Goal: Feedback & Contribution: Submit feedback/report problem

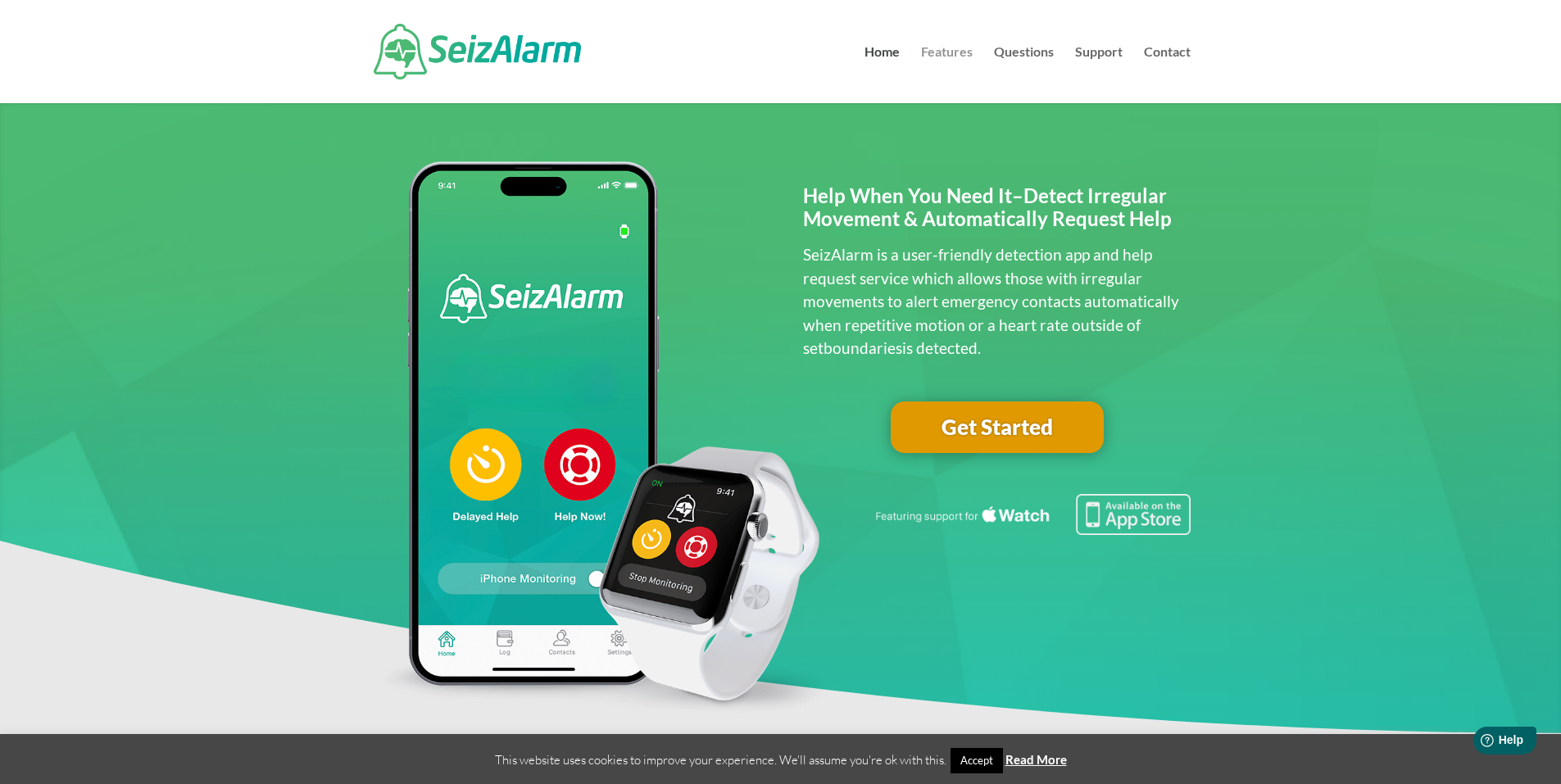
click at [932, 52] on link "Features" at bounding box center [947, 75] width 52 height 57
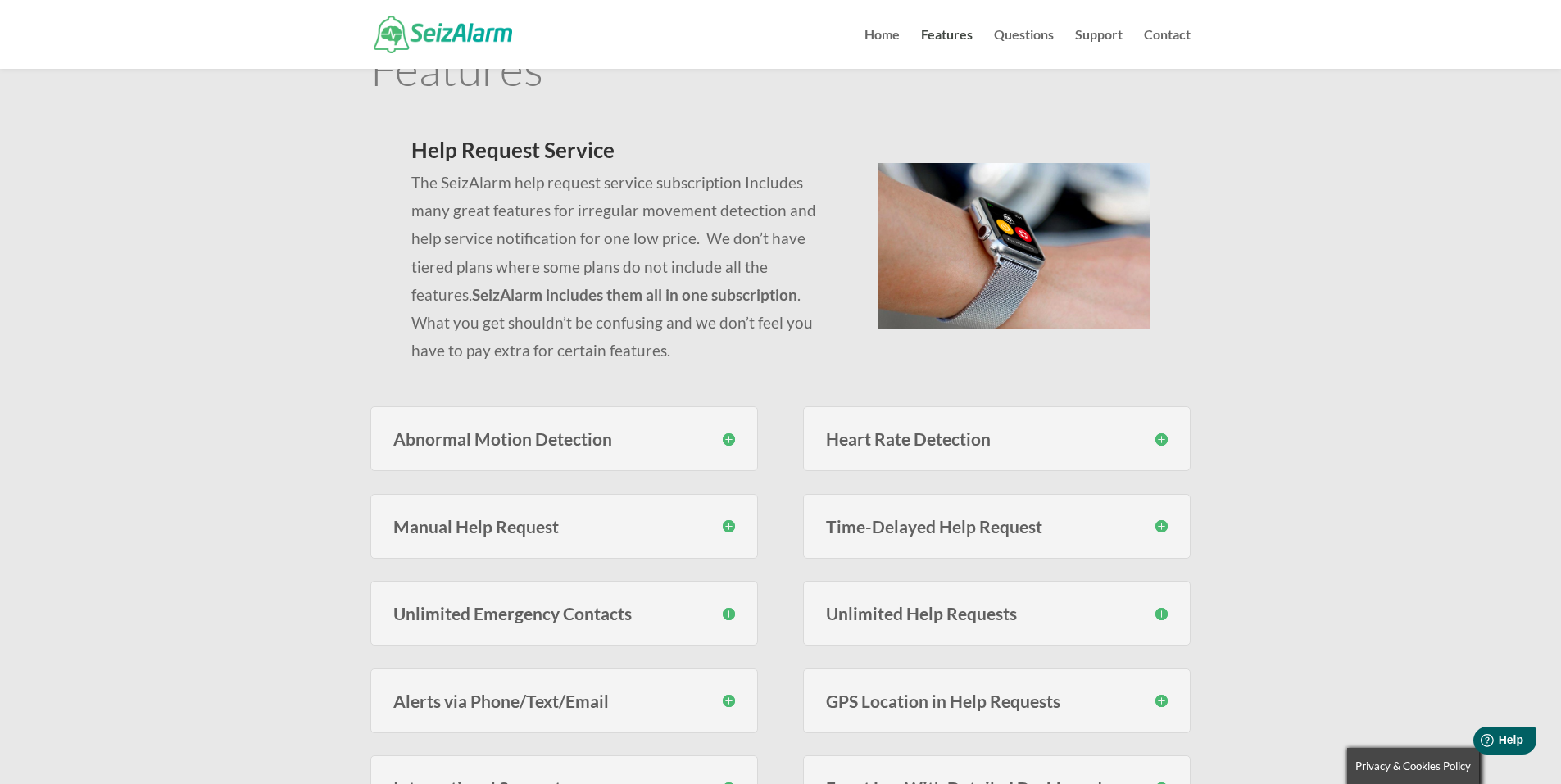
scroll to position [82, 0]
click at [1034, 37] on link "Questions" at bounding box center [1023, 48] width 60 height 40
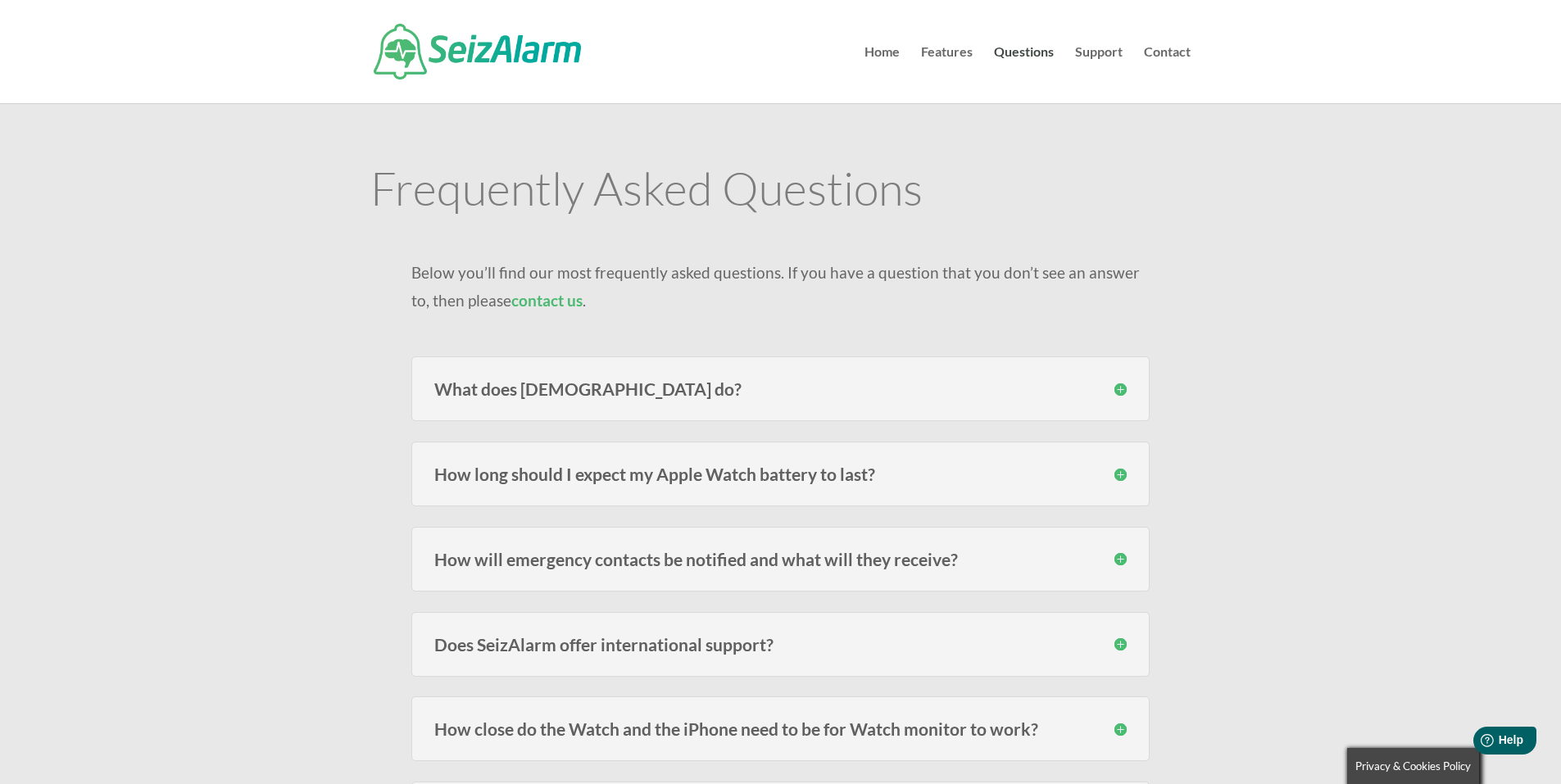
click at [1120, 394] on h3 "What does SeizAlarm do?" at bounding box center [780, 388] width 692 height 17
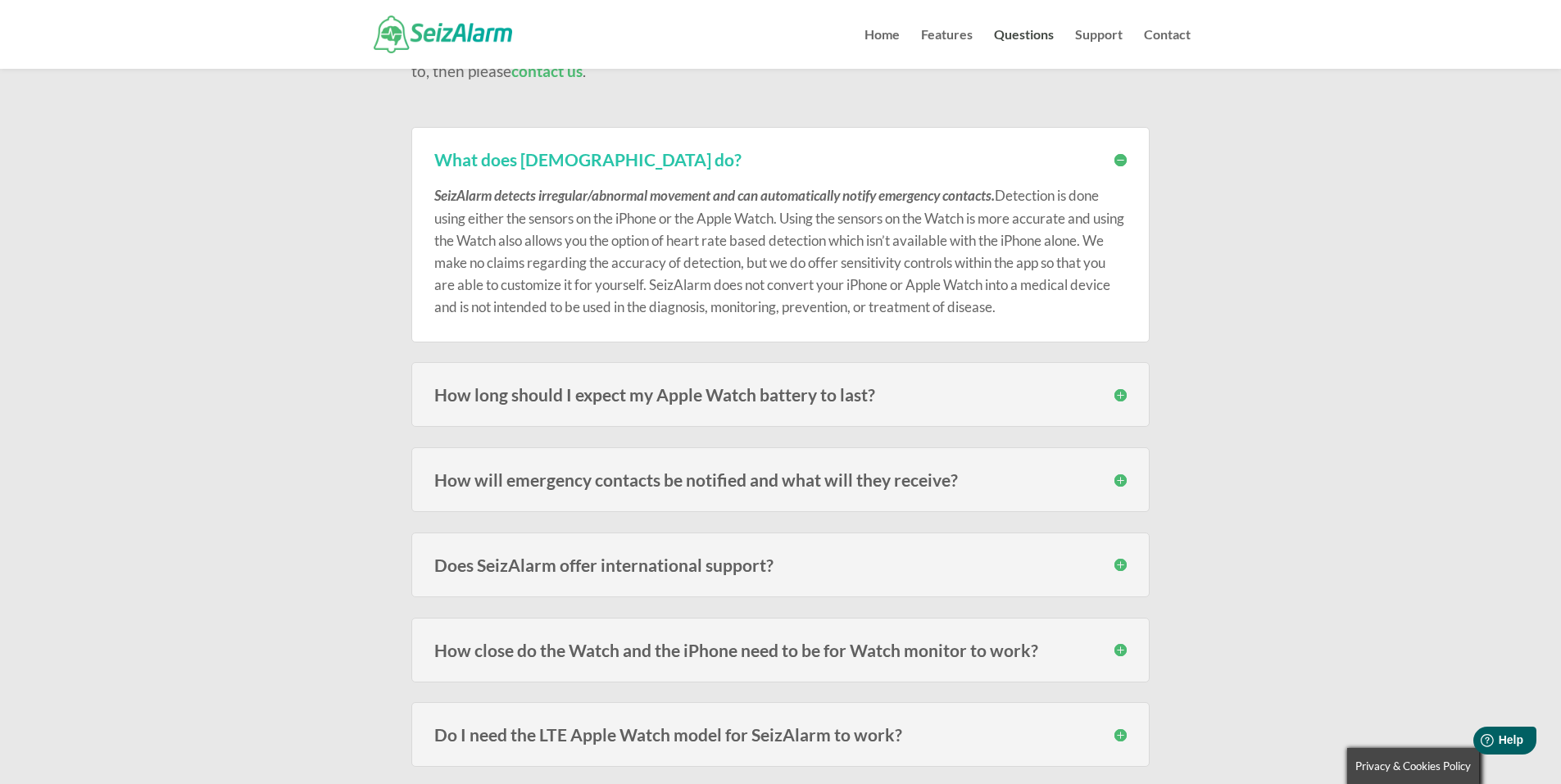
scroll to position [246, 0]
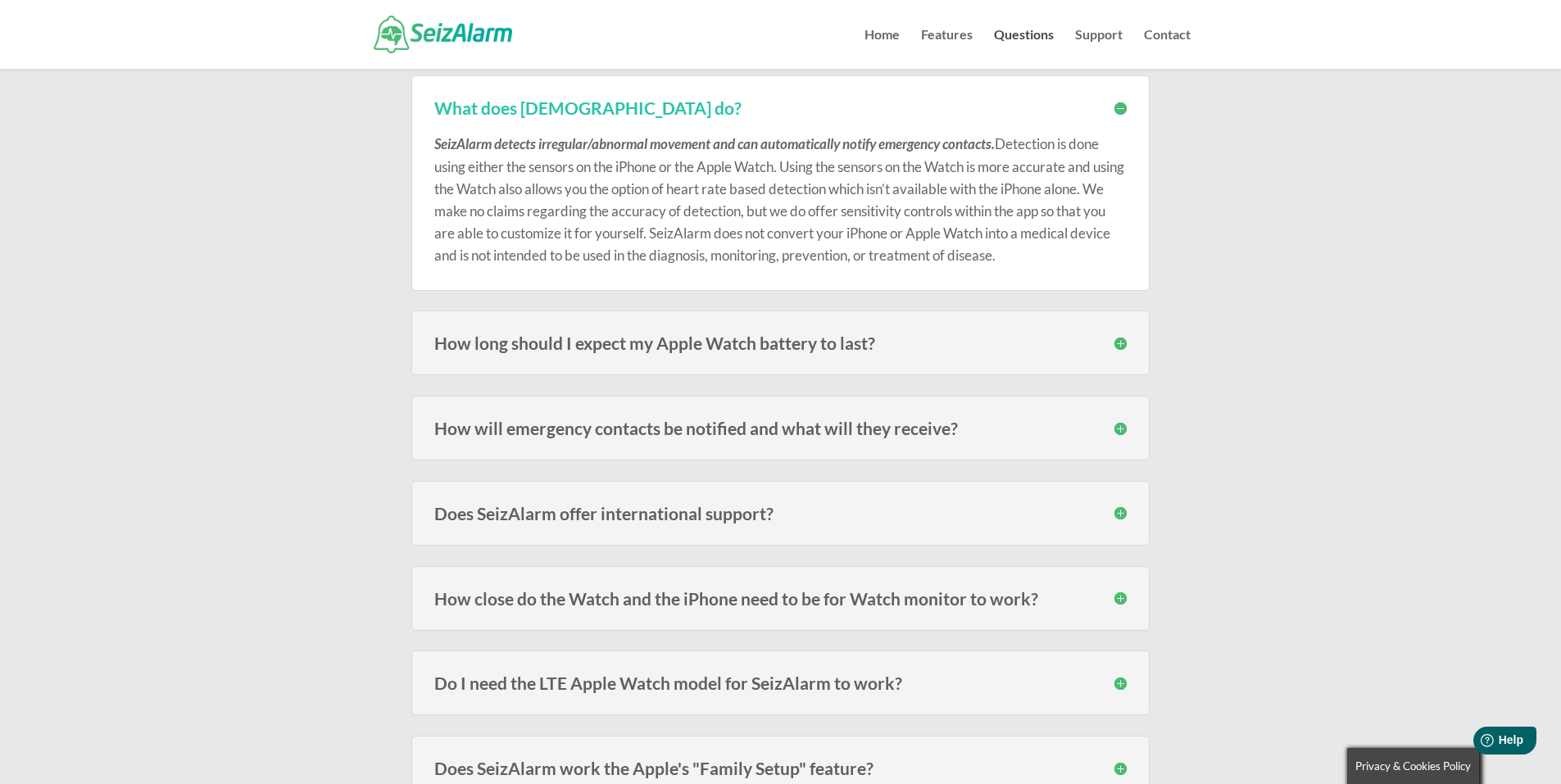
click at [1119, 339] on h3 "How long should I expect my Apple Watch battery to last?" at bounding box center [780, 343] width 692 height 17
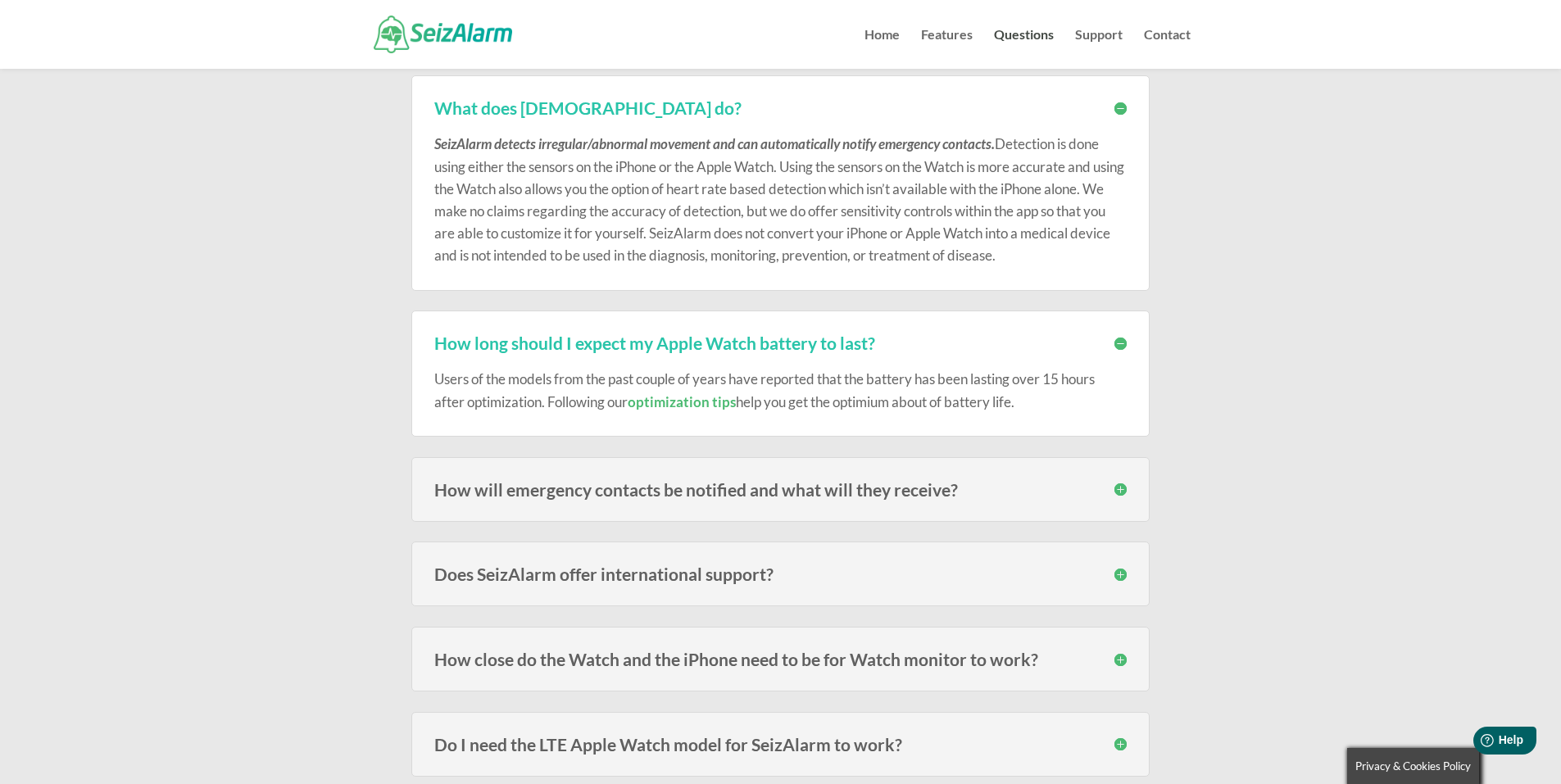
click at [669, 404] on link "optimization tips" at bounding box center [682, 401] width 109 height 17
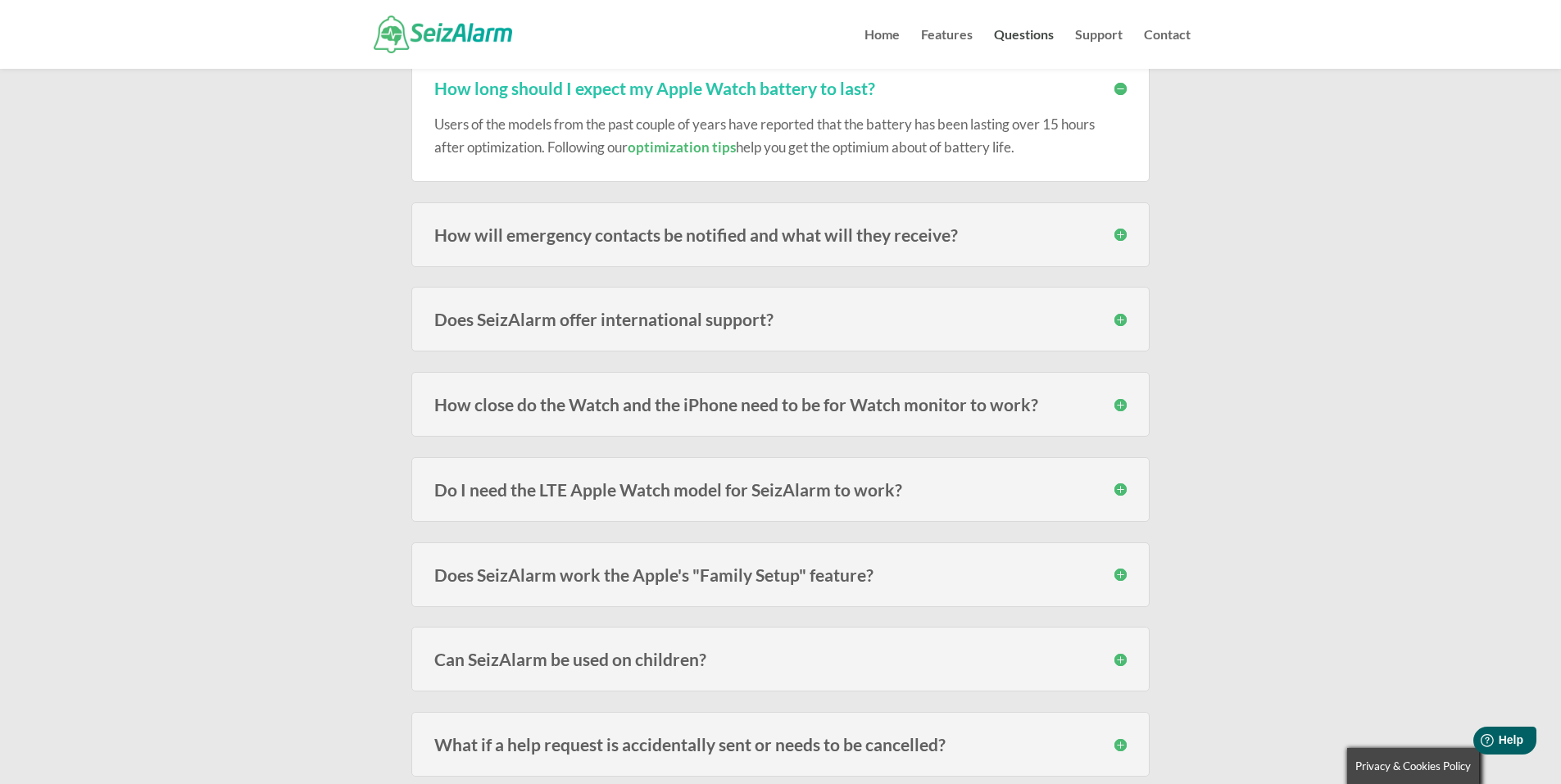
scroll to position [573, 0]
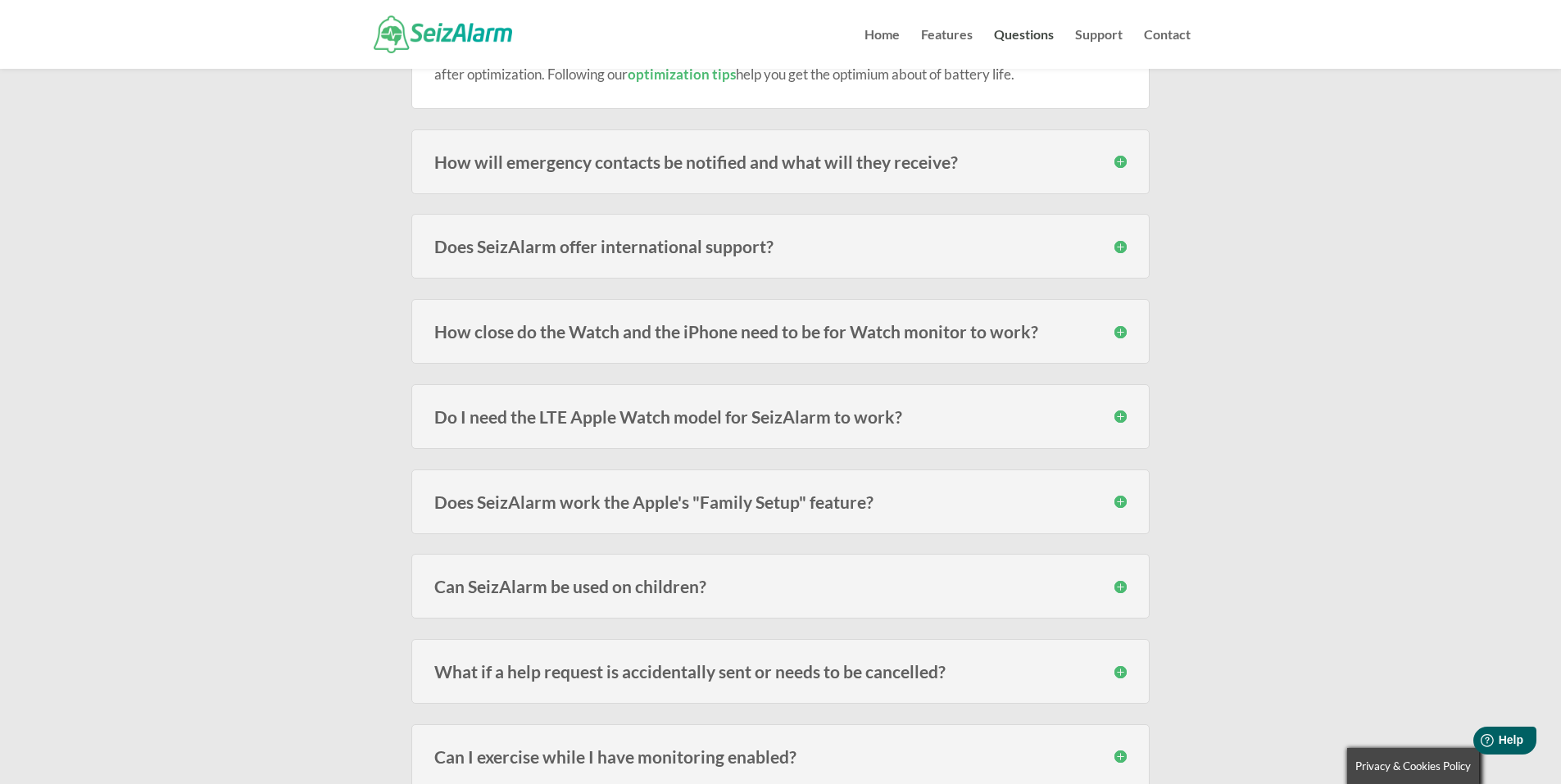
click at [1120, 245] on h3 "Does SeizAlarm offer international support?" at bounding box center [780, 246] width 692 height 17
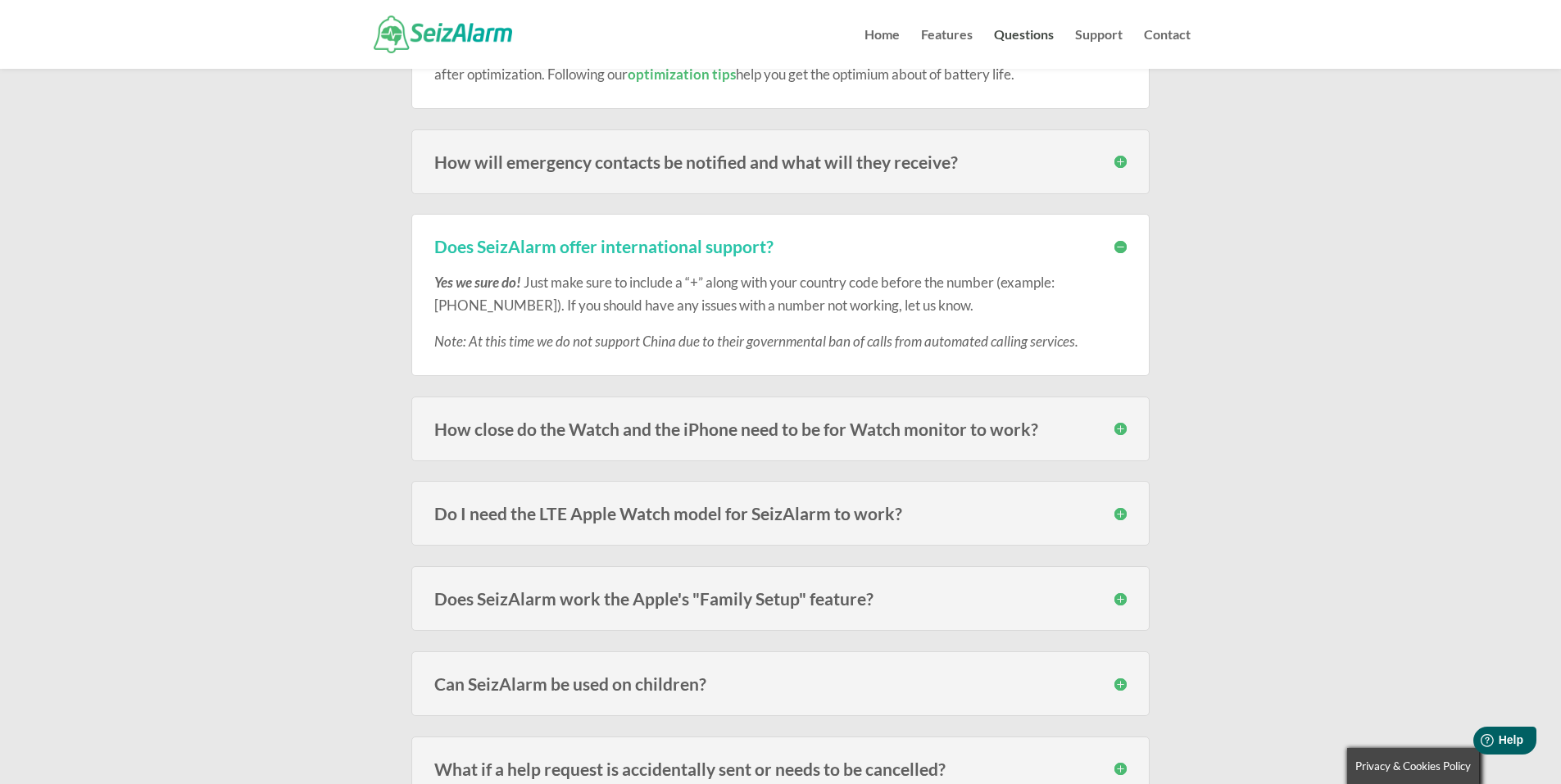
click at [1120, 428] on h3 "How close do the Watch and the iPhone need to be for Watch monitor to work?" at bounding box center [780, 428] width 692 height 17
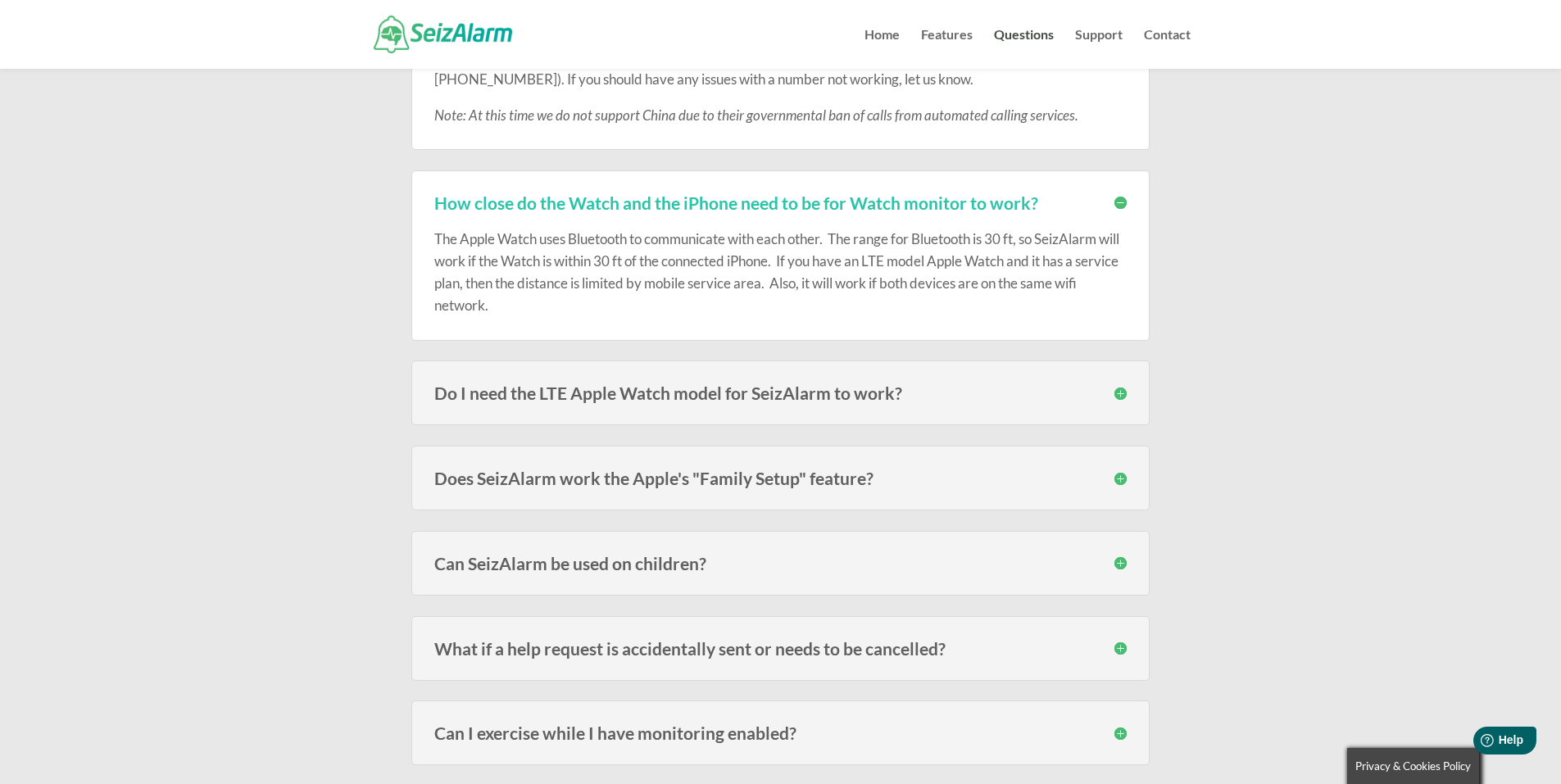
scroll to position [901, 0]
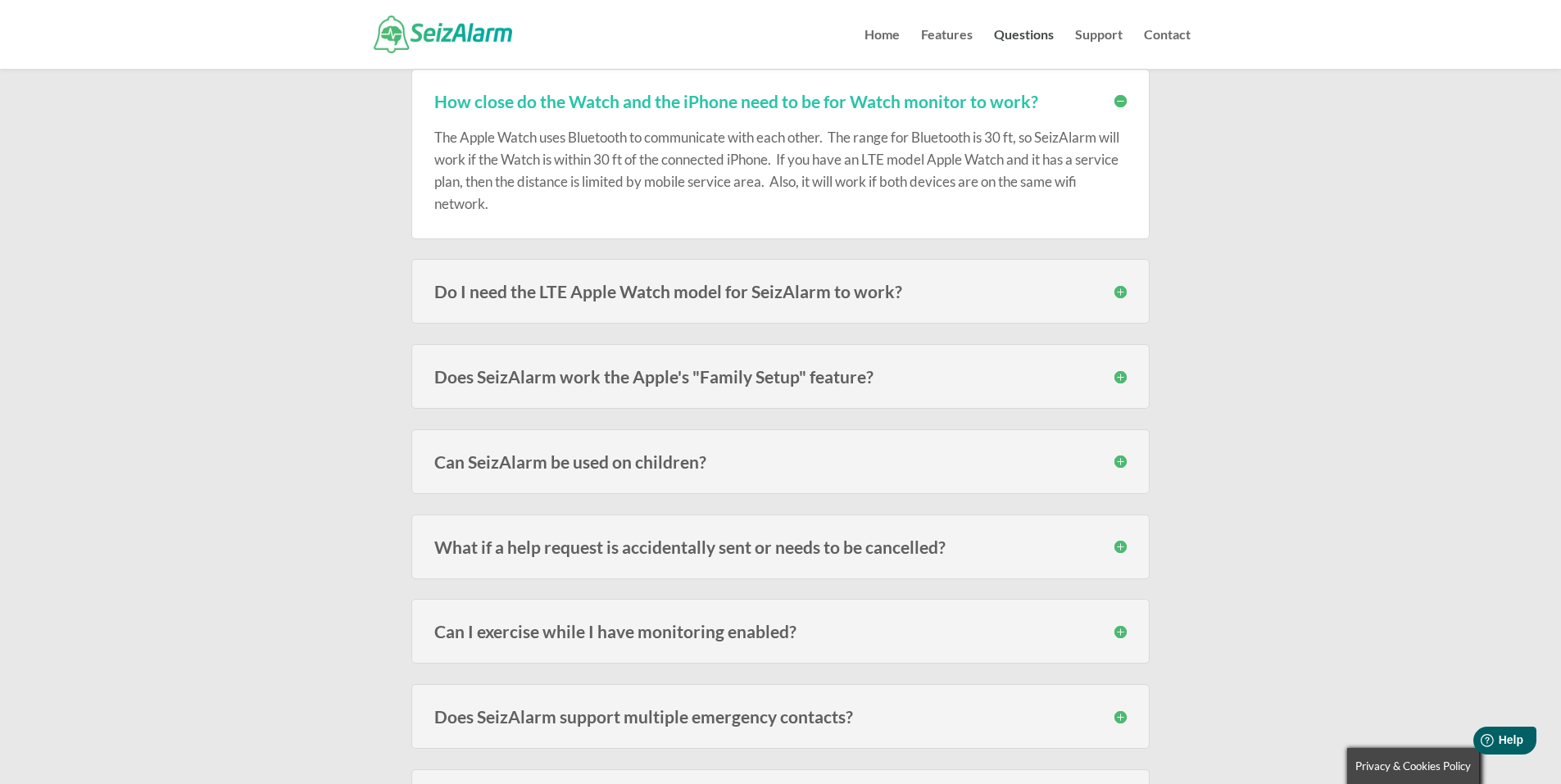
click at [680, 287] on h3 "Do I need the LTE Apple Watch model for SeizAlarm to work?" at bounding box center [780, 291] width 692 height 17
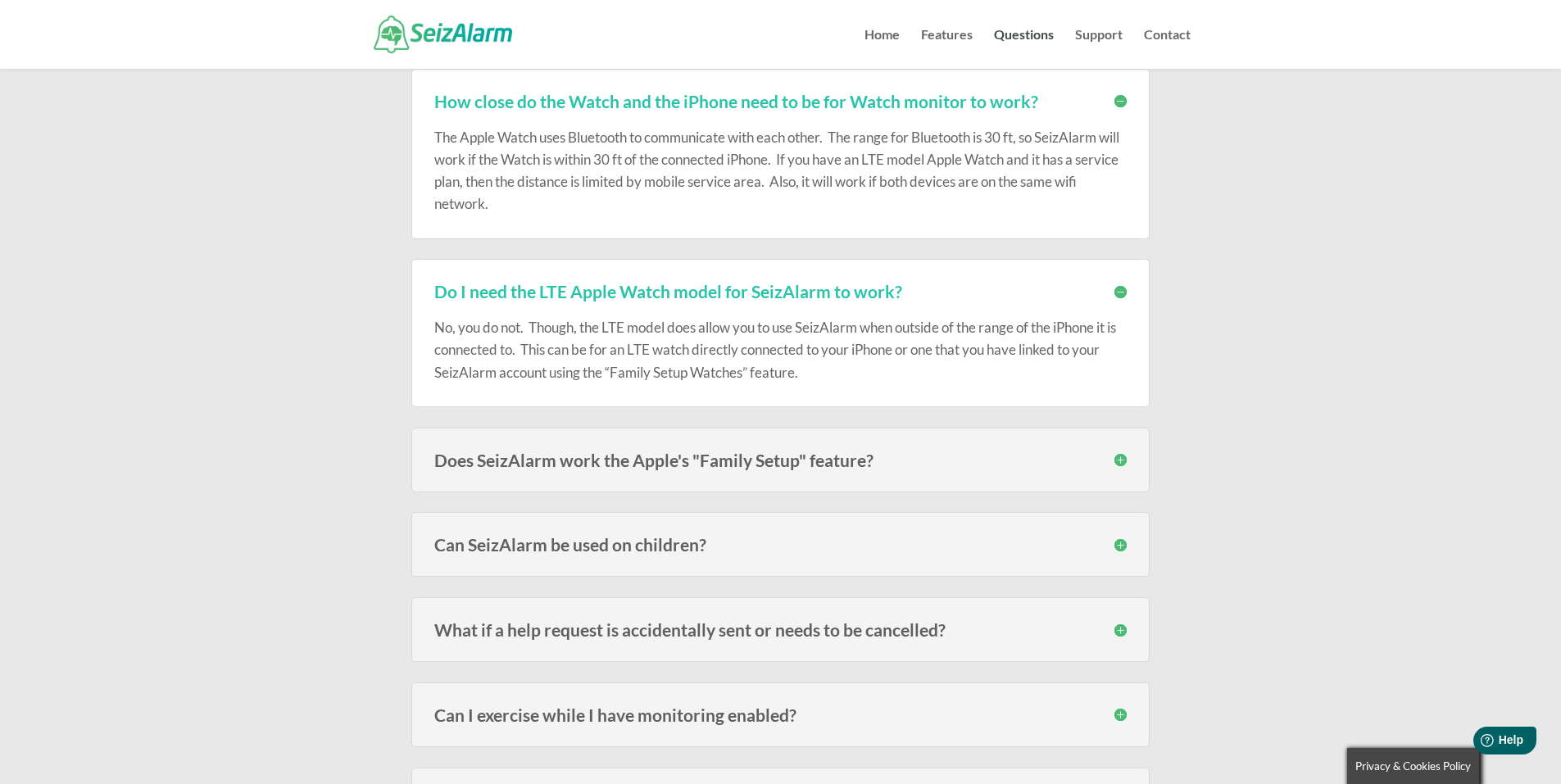
click at [1125, 455] on h3 "Does SeizAlarm work the Apple's "Family Setup" feature?" at bounding box center [780, 459] width 692 height 17
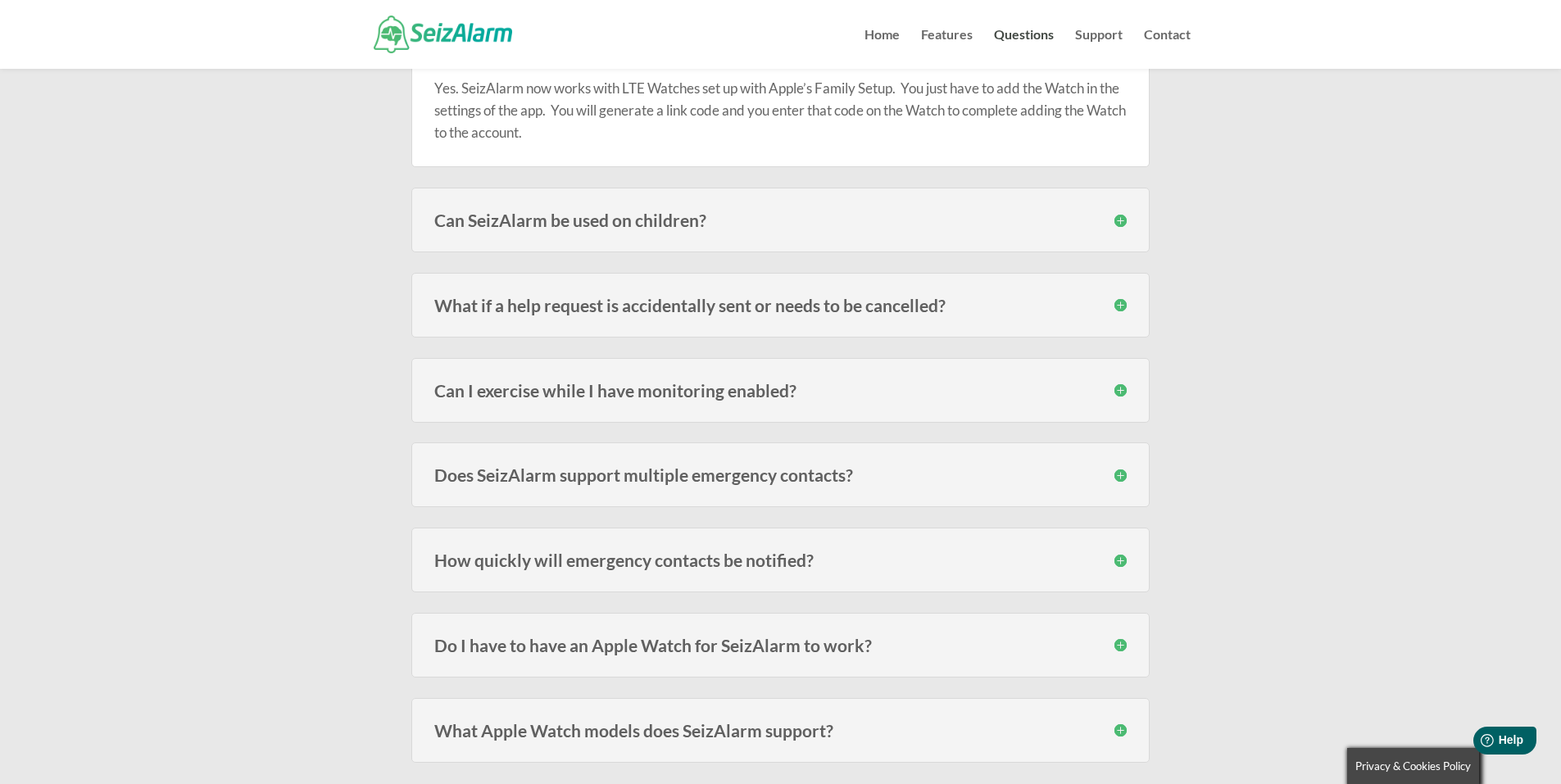
scroll to position [1311, 0]
click at [1123, 390] on h3 "Can I exercise while I have monitoring enabled?" at bounding box center [780, 388] width 692 height 17
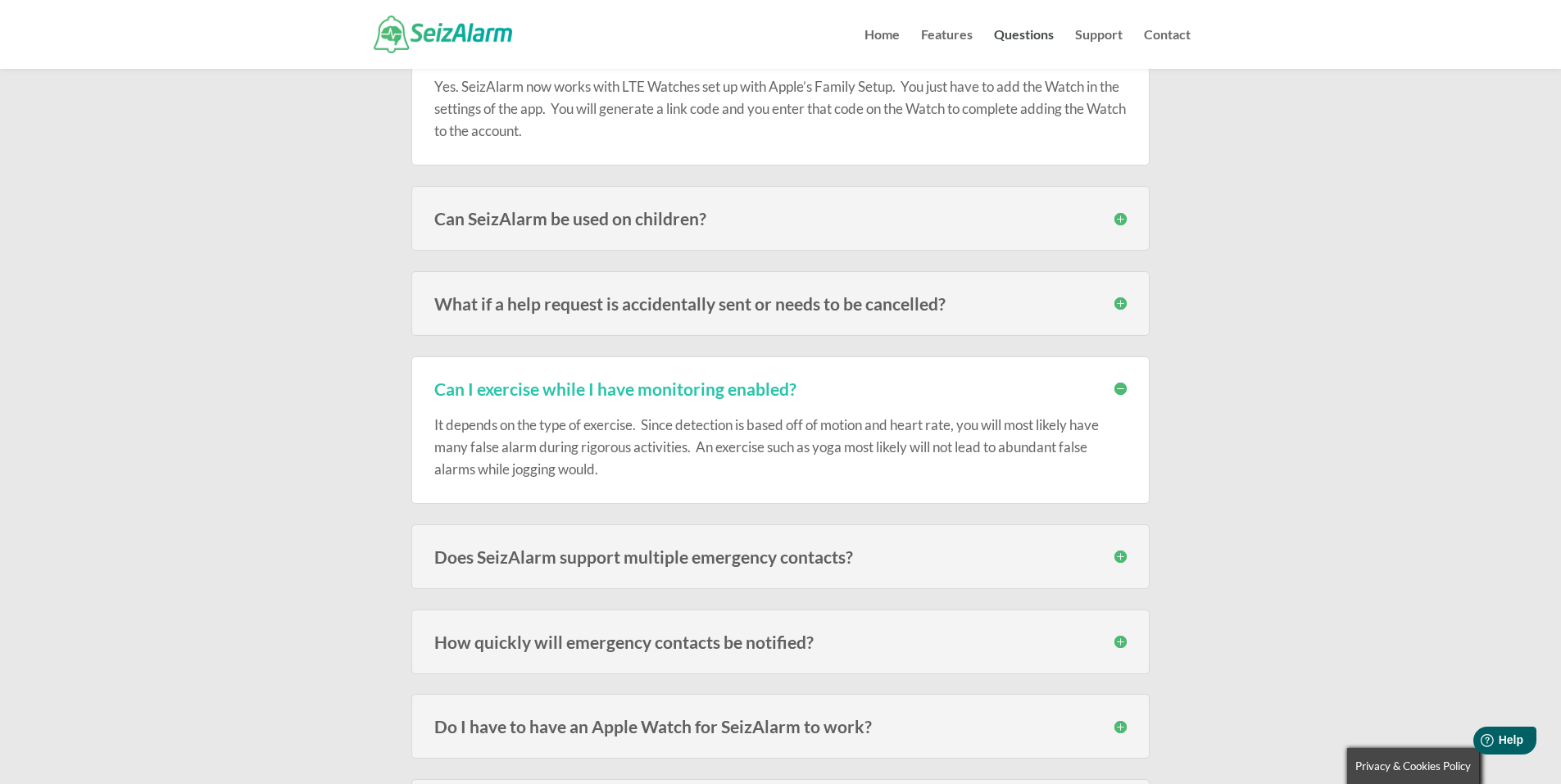
click at [1120, 553] on h3 "Does SeizAlarm support multiple emergency contacts?" at bounding box center [780, 556] width 692 height 17
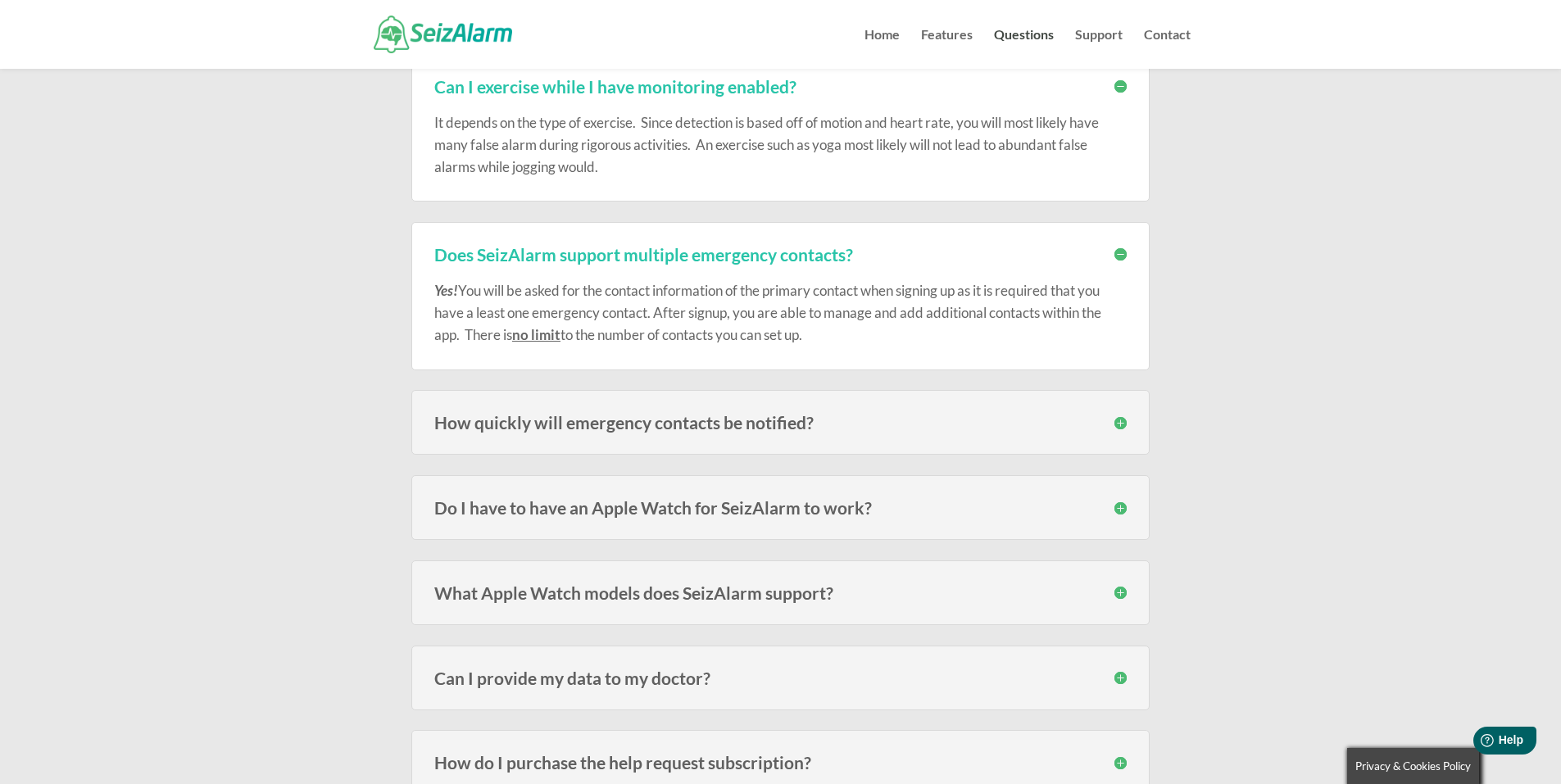
scroll to position [1638, 0]
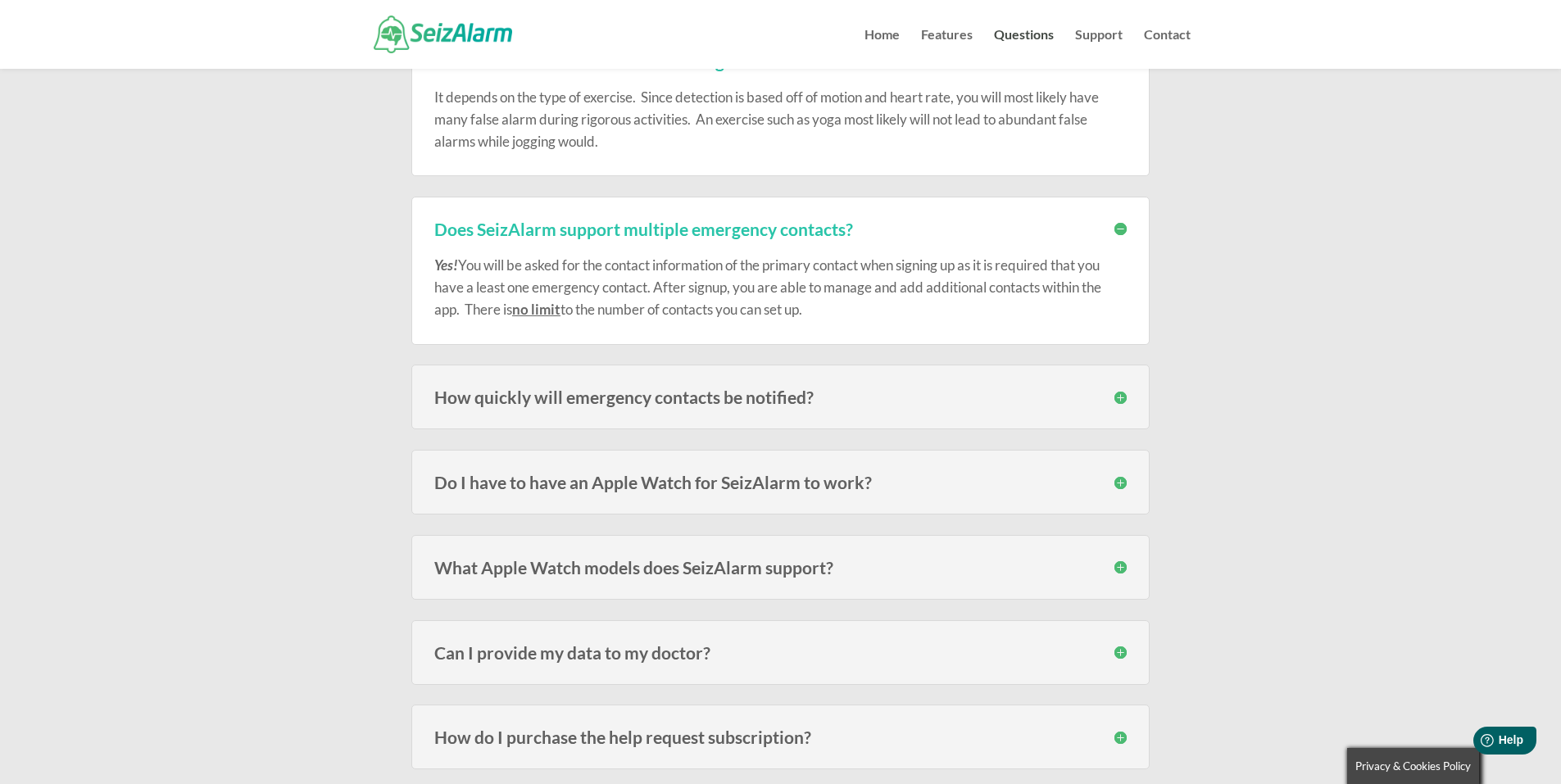
click at [1123, 400] on h3 "How quickly will emergency contacts be notified?" at bounding box center [780, 396] width 692 height 17
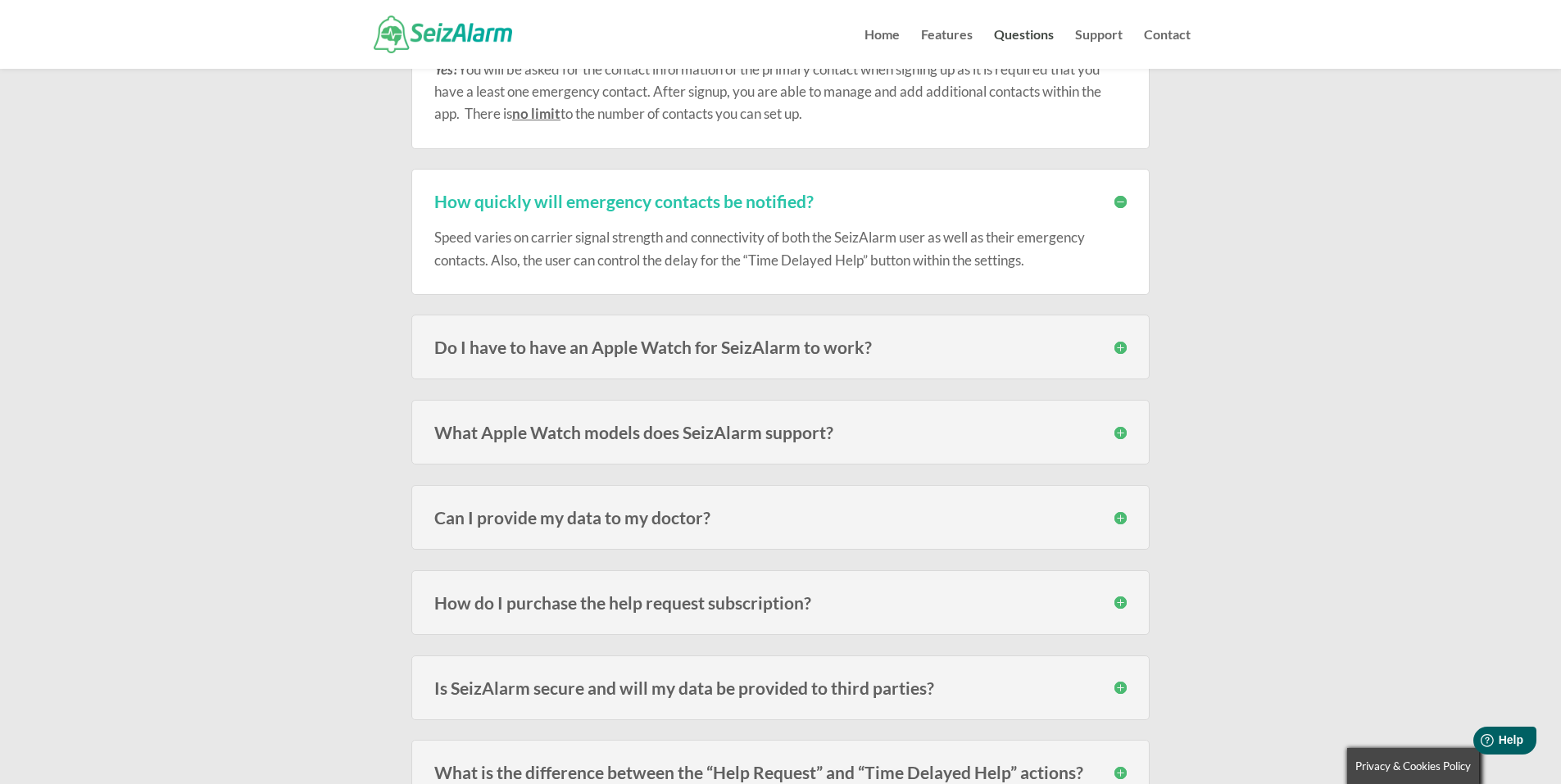
scroll to position [2048, 0]
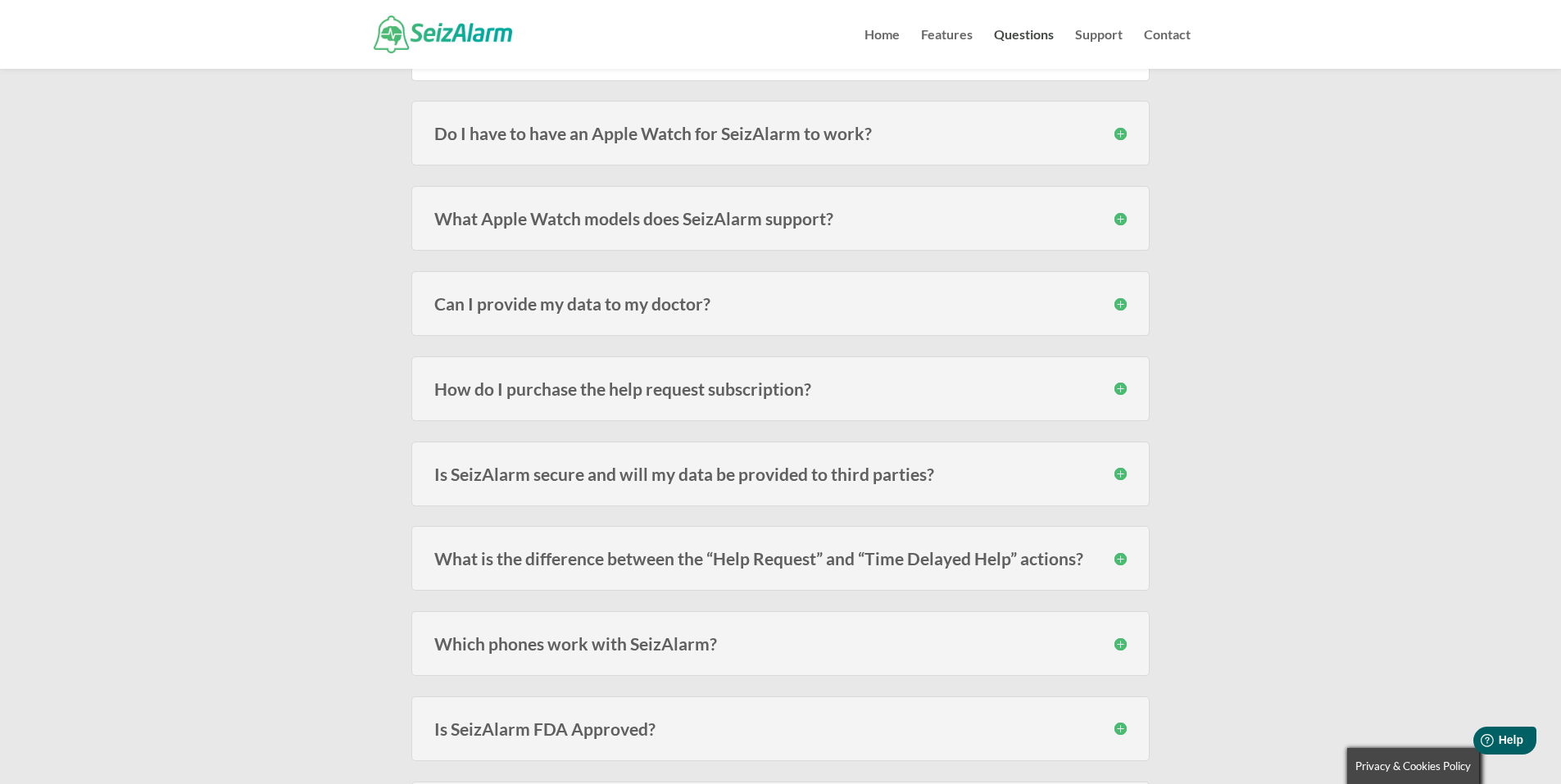
click at [904, 33] on li "Home" at bounding box center [891, 48] width 53 height 40
click at [853, 39] on div at bounding box center [780, 34] width 821 height 69
click at [864, 39] on div at bounding box center [780, 34] width 821 height 69
click at [877, 37] on link "Home" at bounding box center [882, 48] width 36 height 40
click at [444, 24] on img at bounding box center [443, 33] width 139 height 36
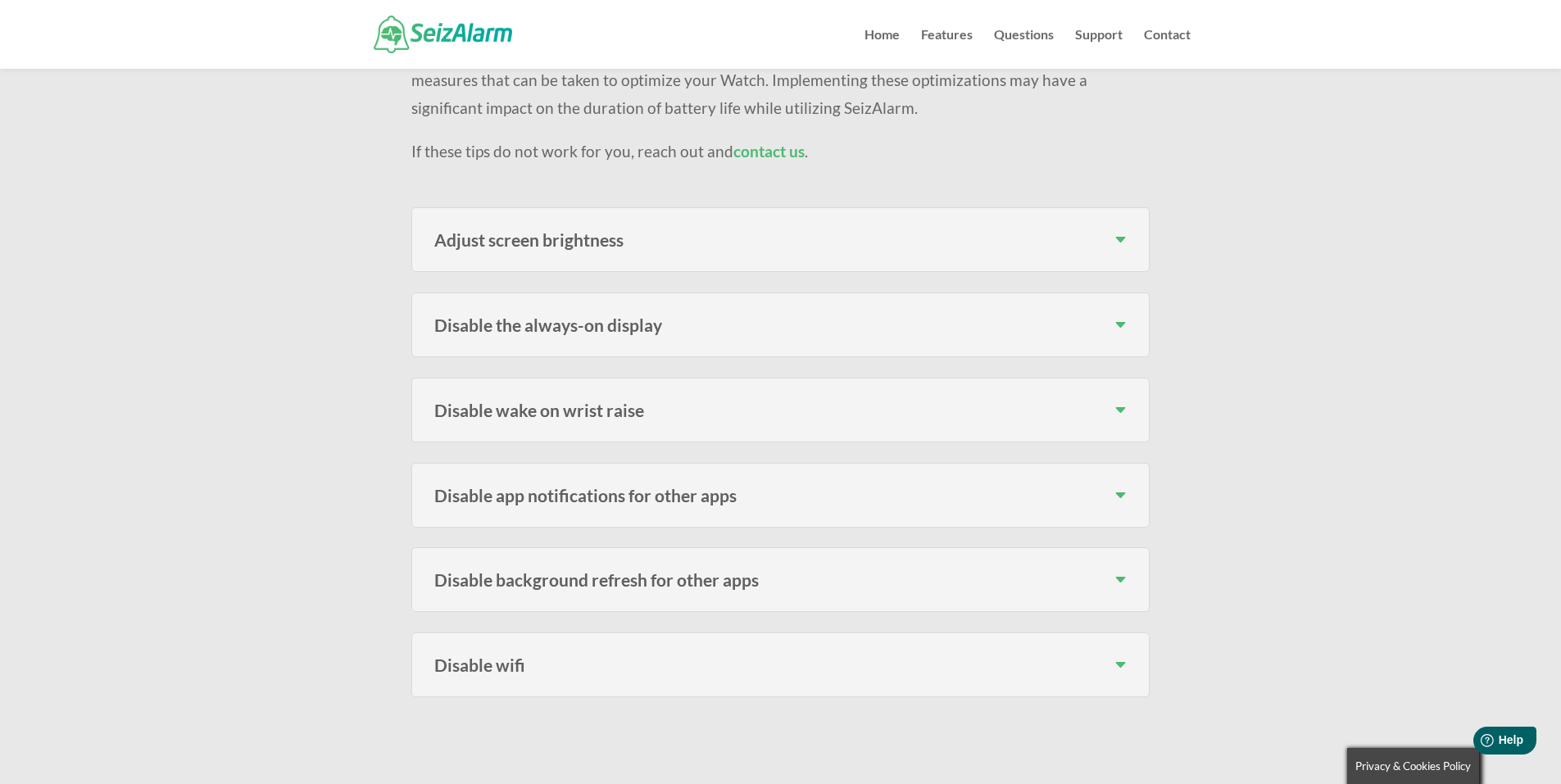
scroll to position [327, 0]
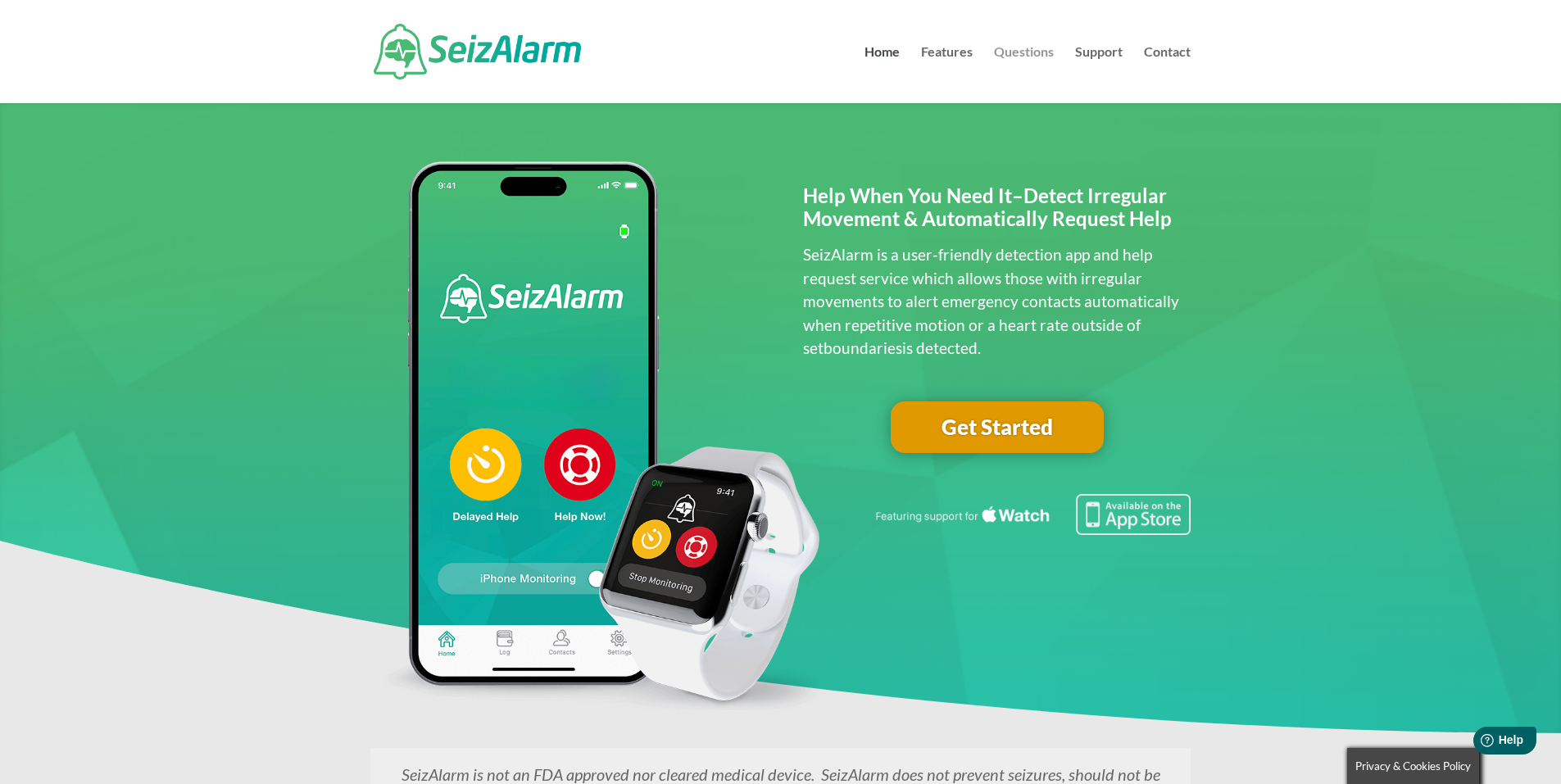
click at [1017, 55] on link "Questions" at bounding box center [1023, 75] width 60 height 57
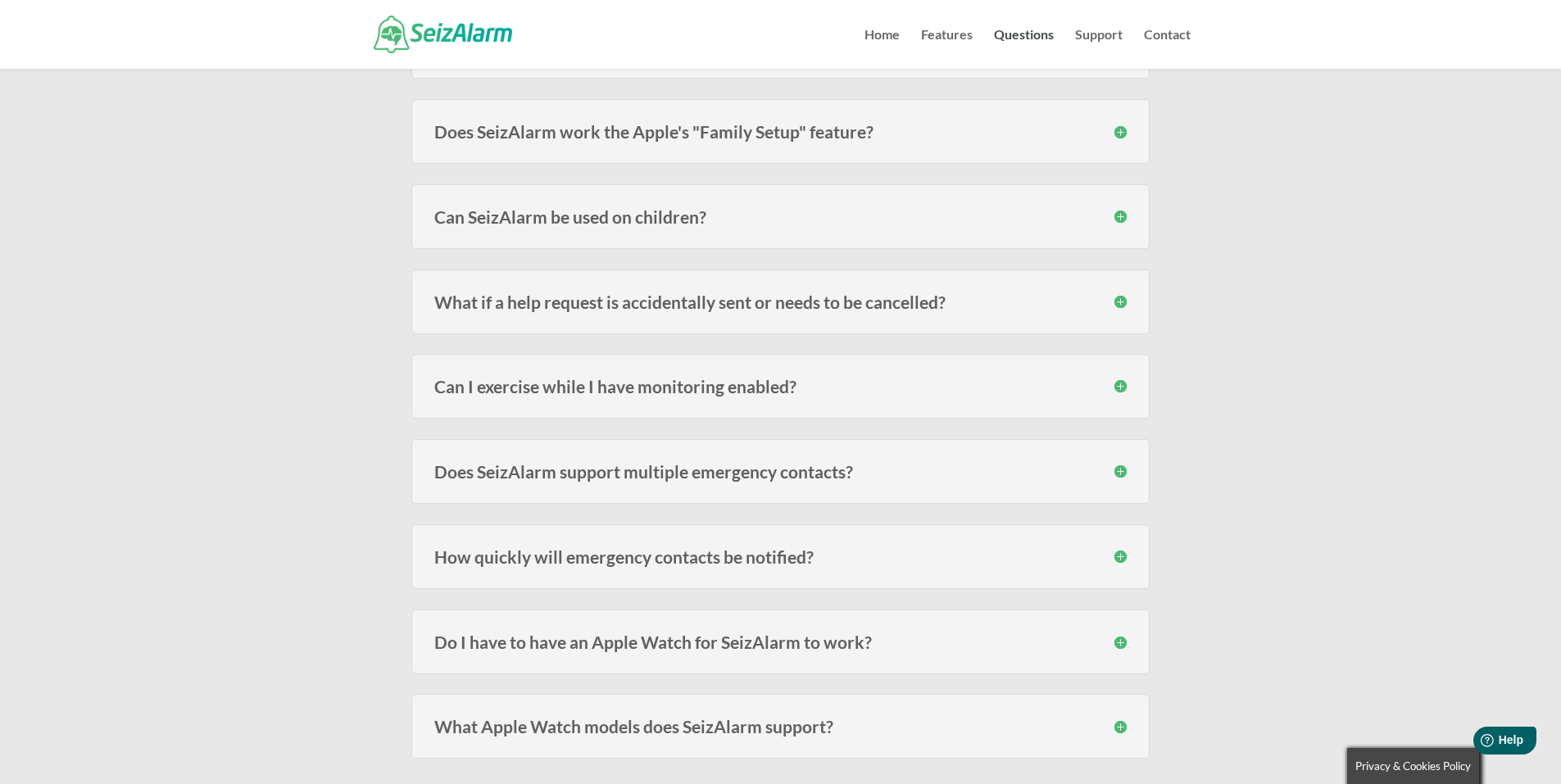
scroll to position [738, 0]
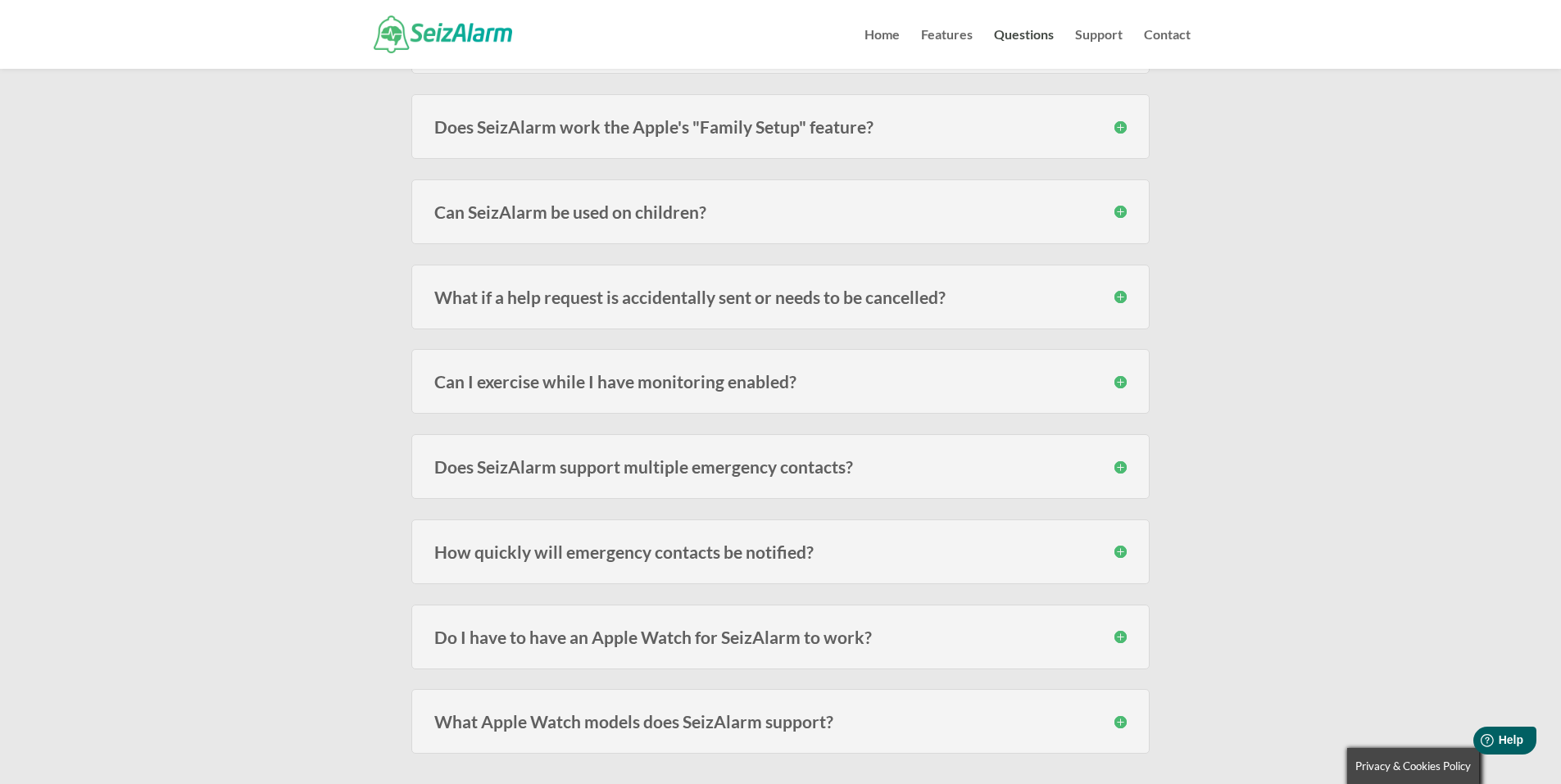
click at [1125, 294] on h3 "What if a help request is accidentally sent or needs to be cancelled?" at bounding box center [780, 296] width 692 height 17
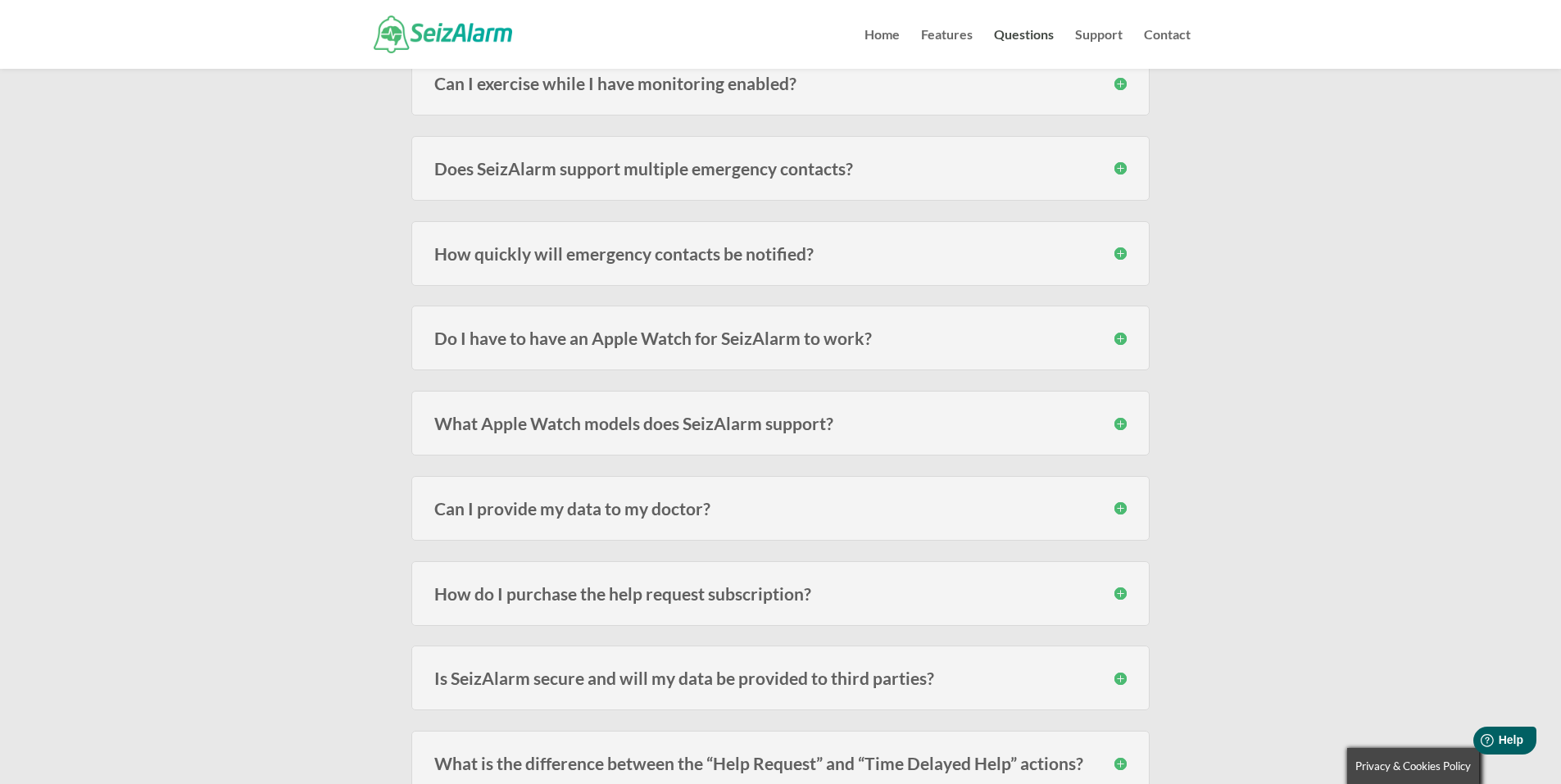
scroll to position [1229, 0]
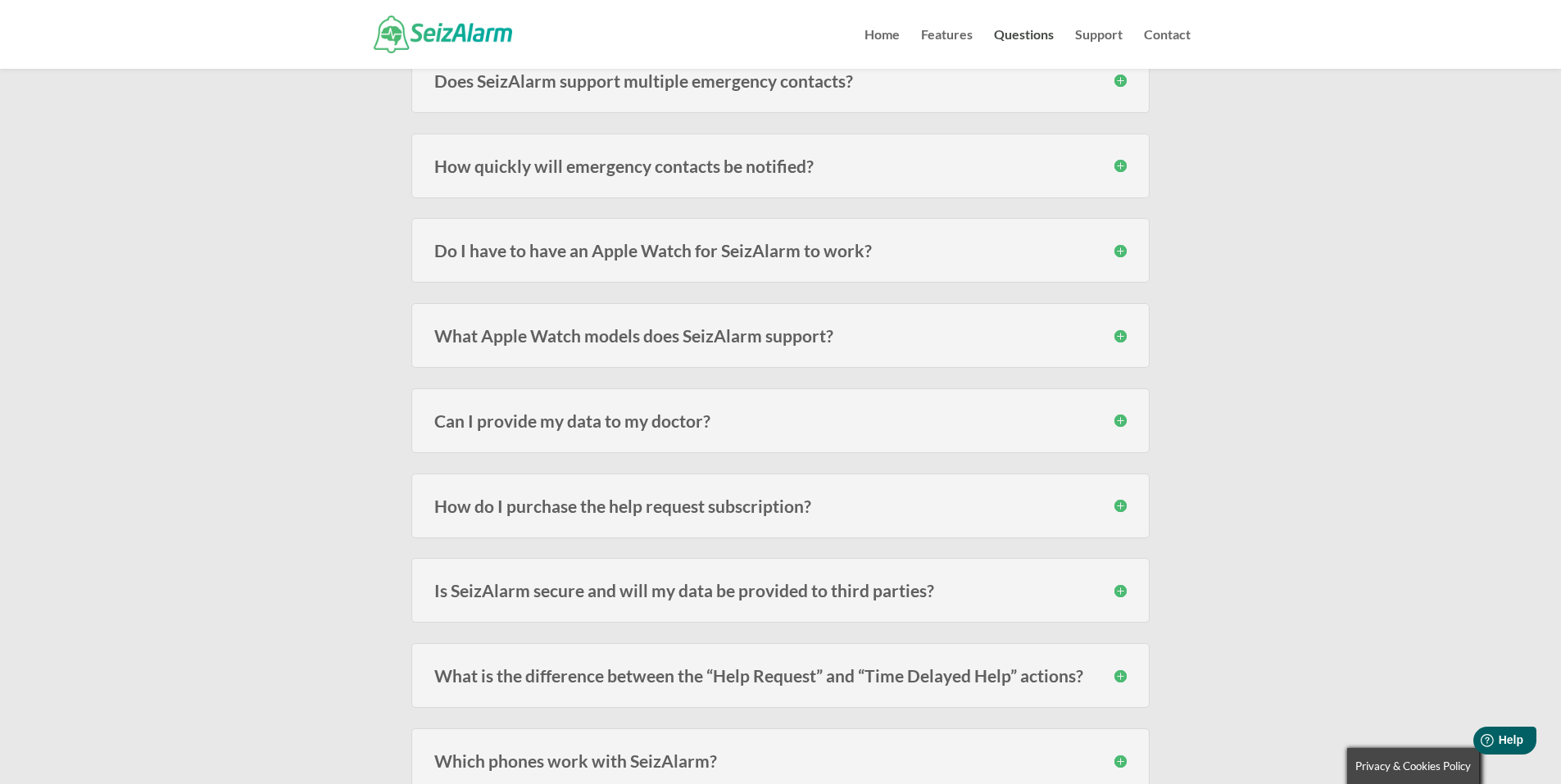
click at [1123, 247] on h3 "Do I have to have an Apple Watch for SeizAlarm to work?" at bounding box center [780, 250] width 692 height 17
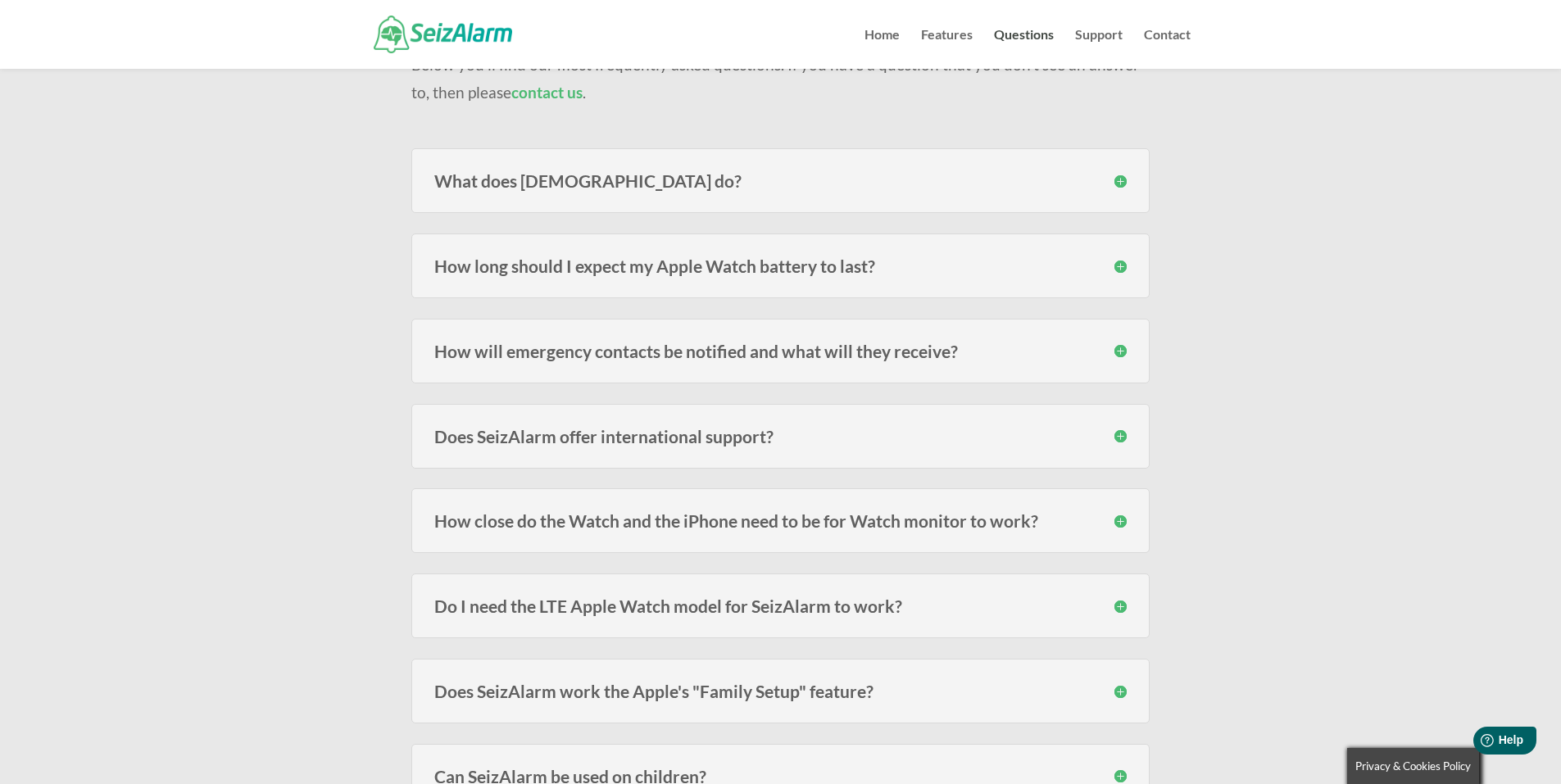
scroll to position [0, 0]
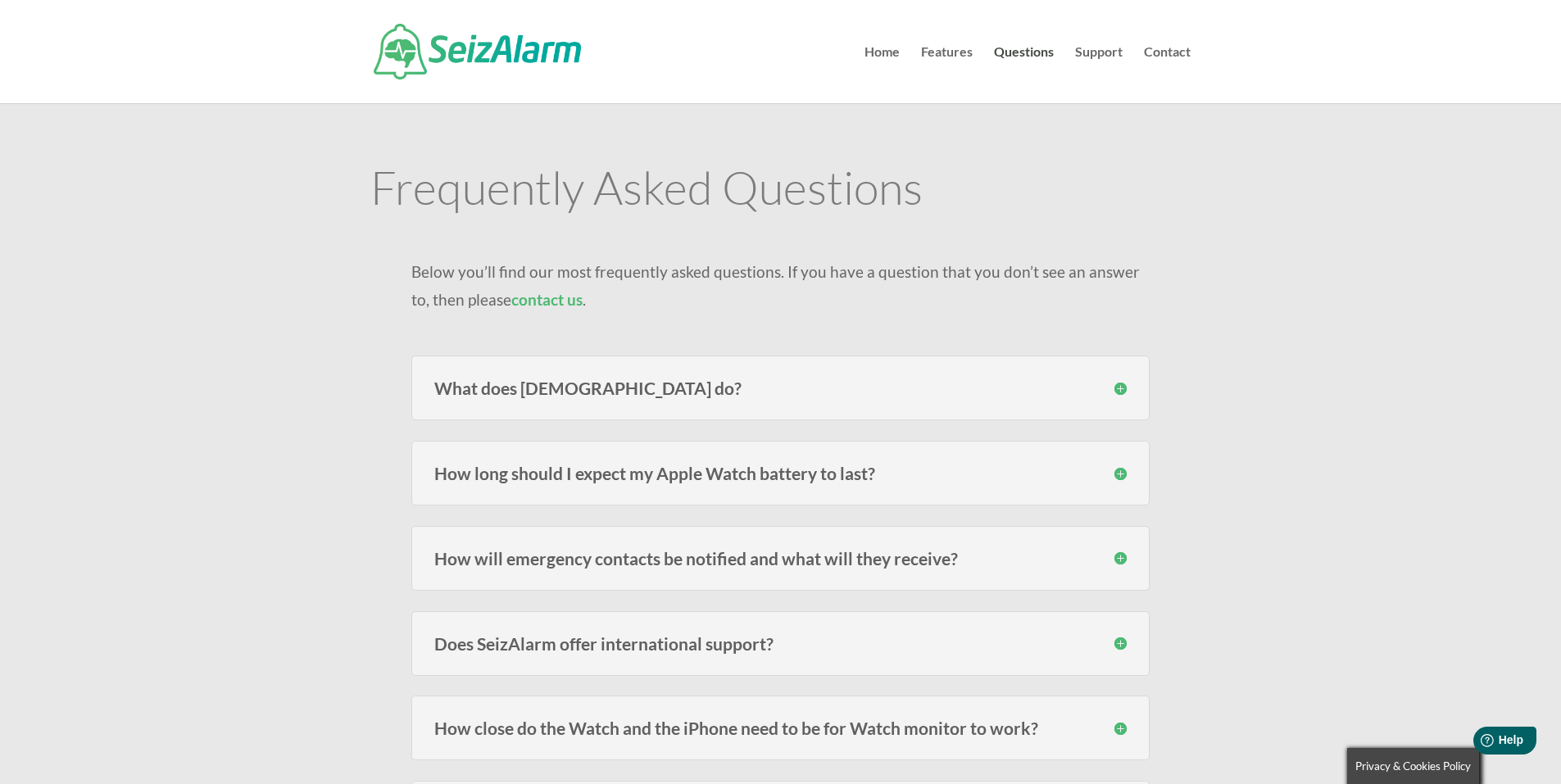
click at [503, 53] on img at bounding box center [477, 52] width 207 height 56
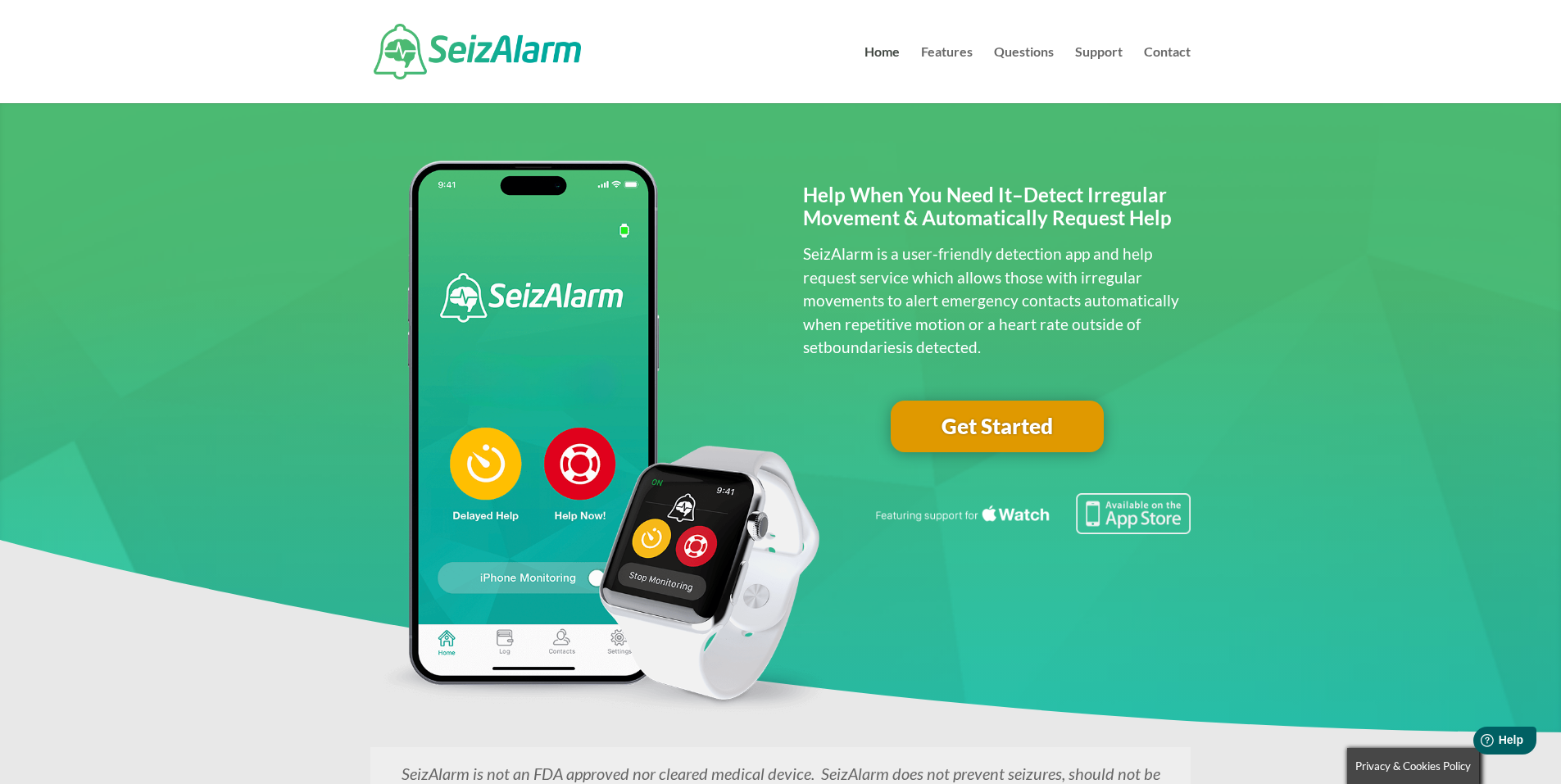
click at [983, 413] on link "Get Started" at bounding box center [997, 426] width 213 height 53
click at [1174, 51] on link "Contact" at bounding box center [1167, 75] width 46 height 57
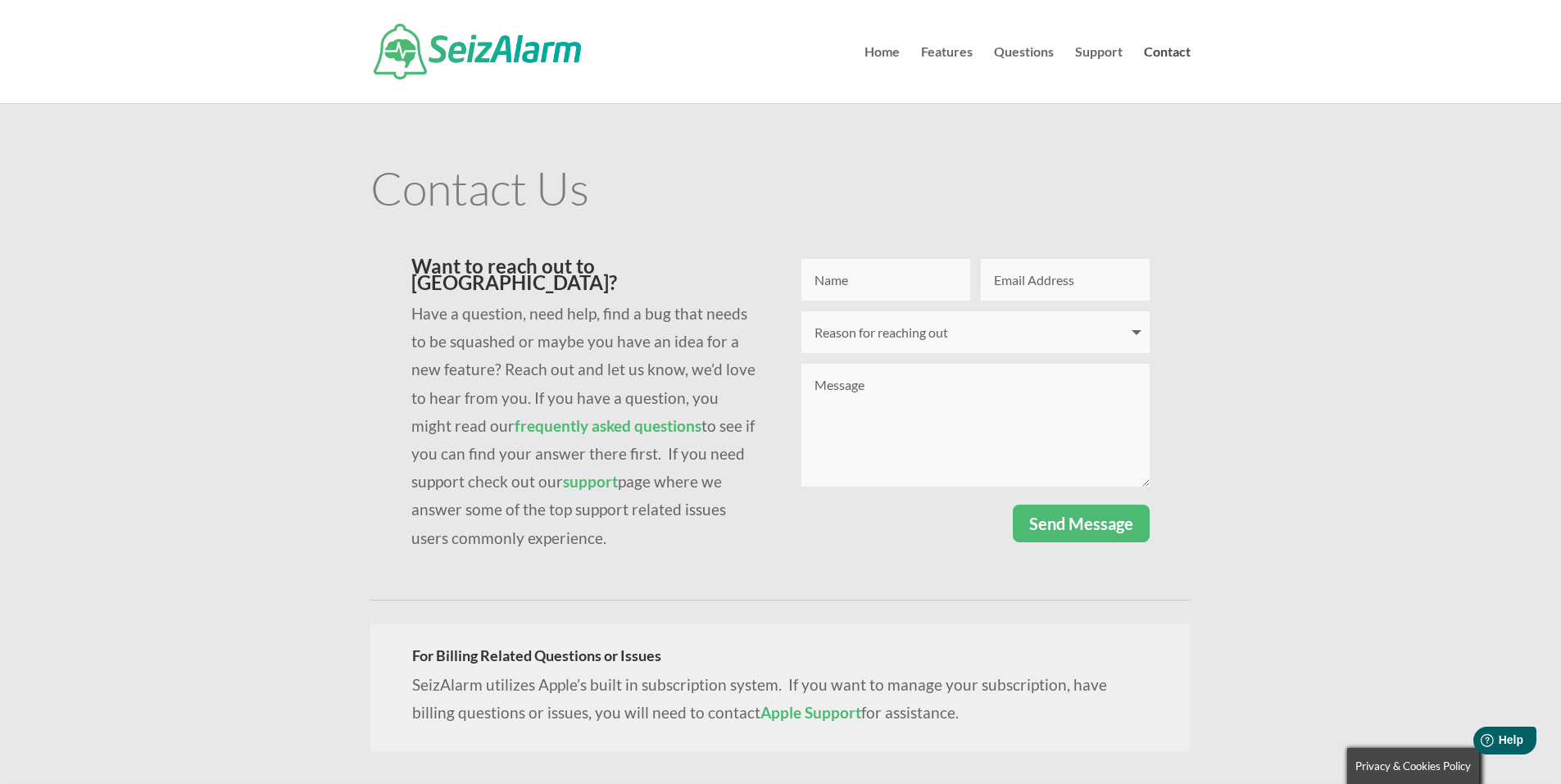
click at [859, 272] on input "Name" at bounding box center [886, 279] width 169 height 42
type input "[PERSON_NAME]"
type input "richiegarneau@gmail.com"
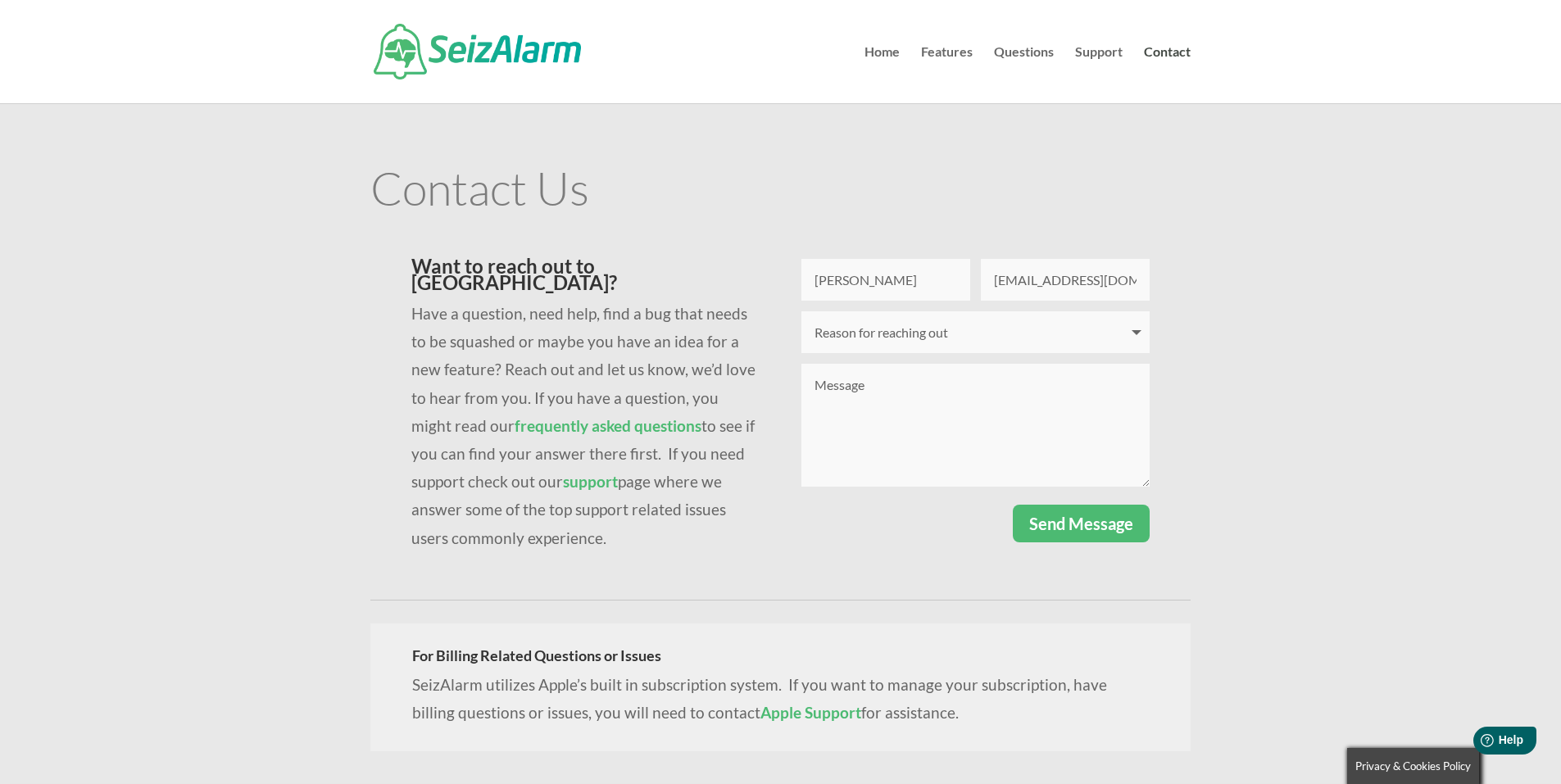
click at [915, 329] on select "Reason for reaching out I have a question I'm having issues logging in I need t…" at bounding box center [975, 332] width 348 height 42
select select "Other"
click at [801, 311] on select "Reason for reaching out I have a question I'm having issues logging in I need t…" at bounding box center [975, 332] width 348 height 42
click at [870, 383] on textarea "Message" at bounding box center [975, 425] width 348 height 123
type textarea "D"
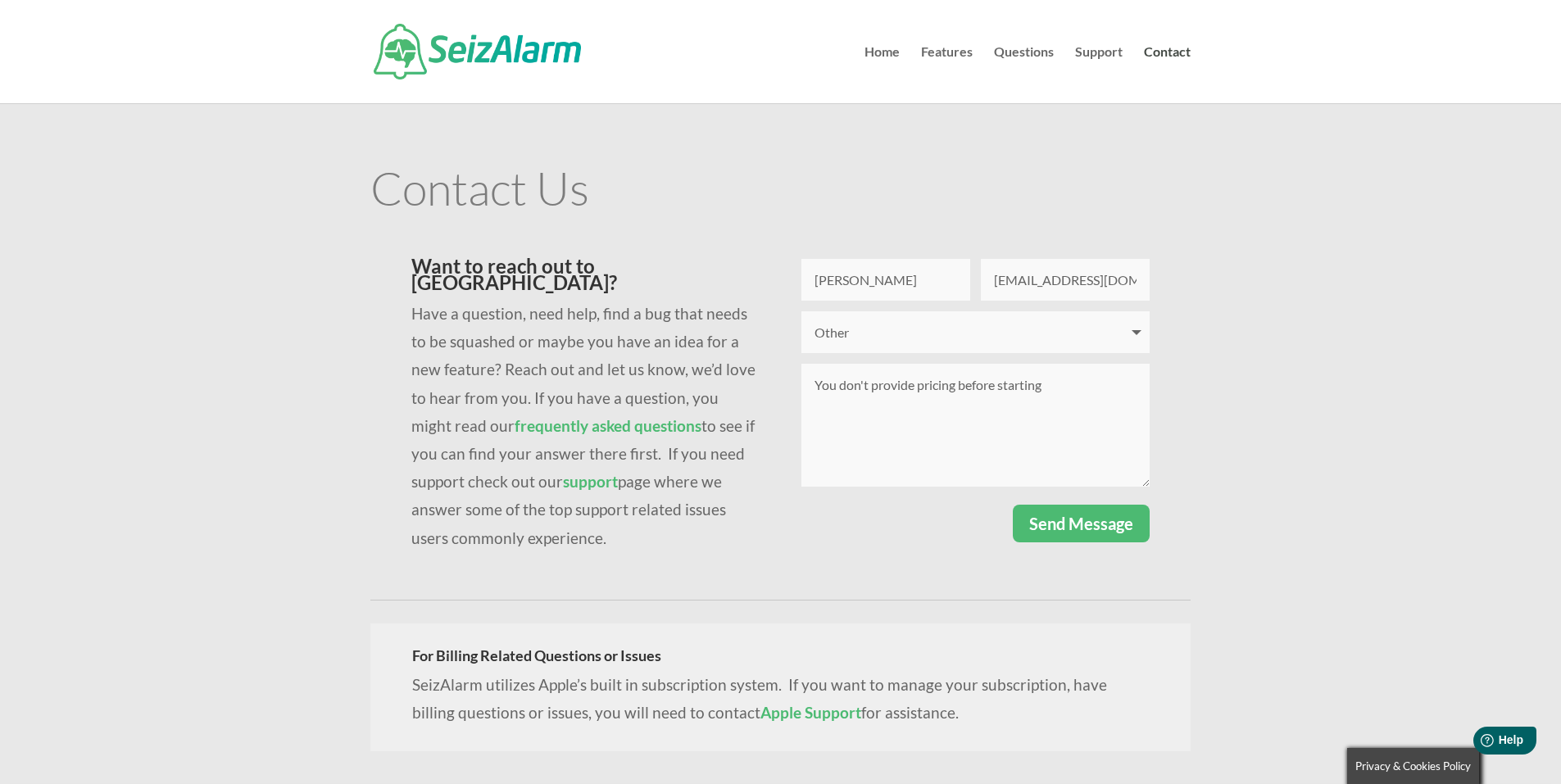
click at [1006, 380] on textarea "You don't provide pricing before starting" at bounding box center [975, 425] width 348 height 123
click at [971, 384] on textarea "You don't provide pricing before beginning the, "Get Started"??" at bounding box center [975, 425] width 348 height 123
type textarea "You don't provide pricing withough beginning the, "Get Started"??"
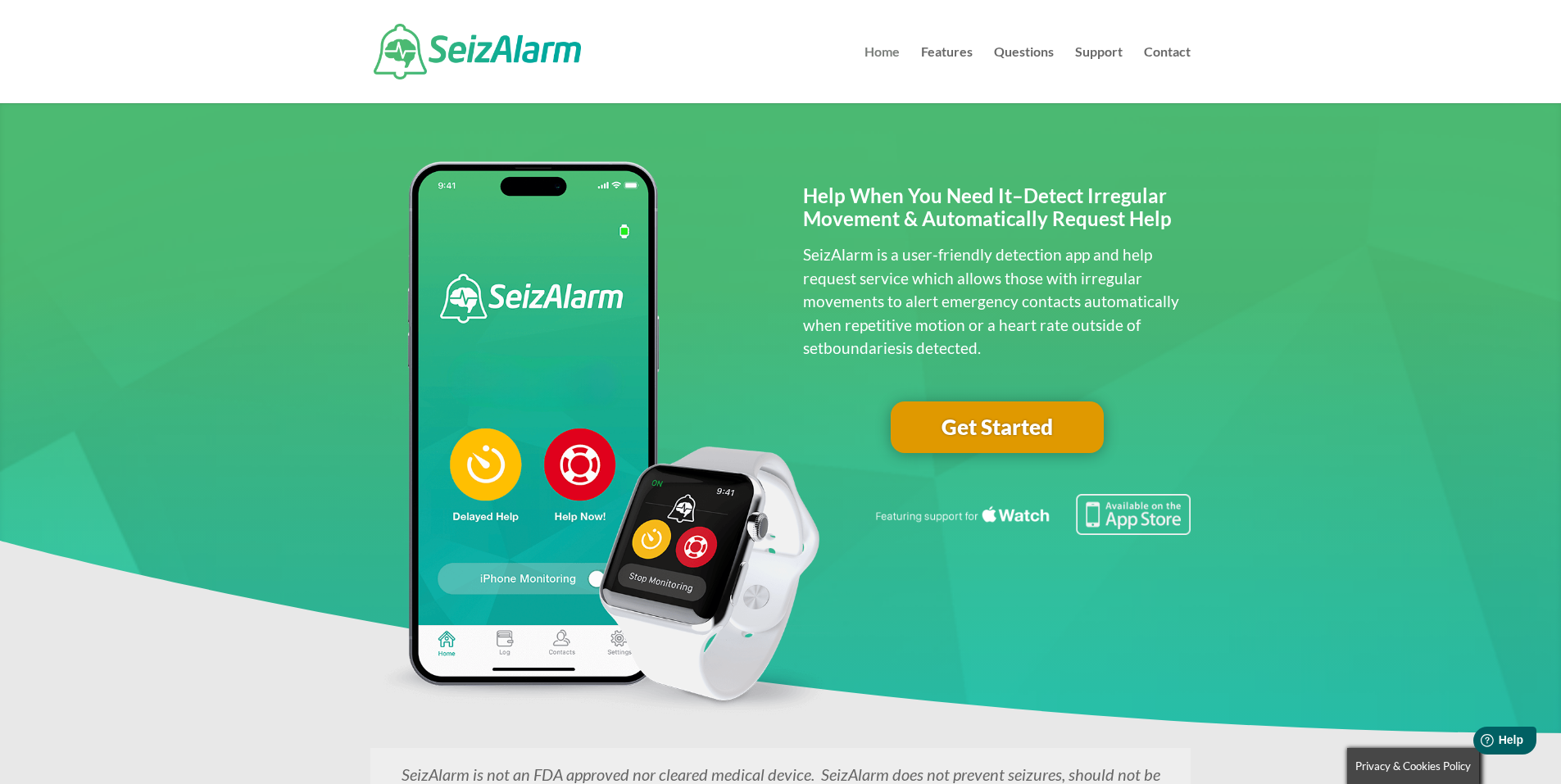
click at [889, 53] on link "Home" at bounding box center [882, 75] width 36 height 57
click at [1174, 46] on link "Contact" at bounding box center [1167, 75] width 46 height 57
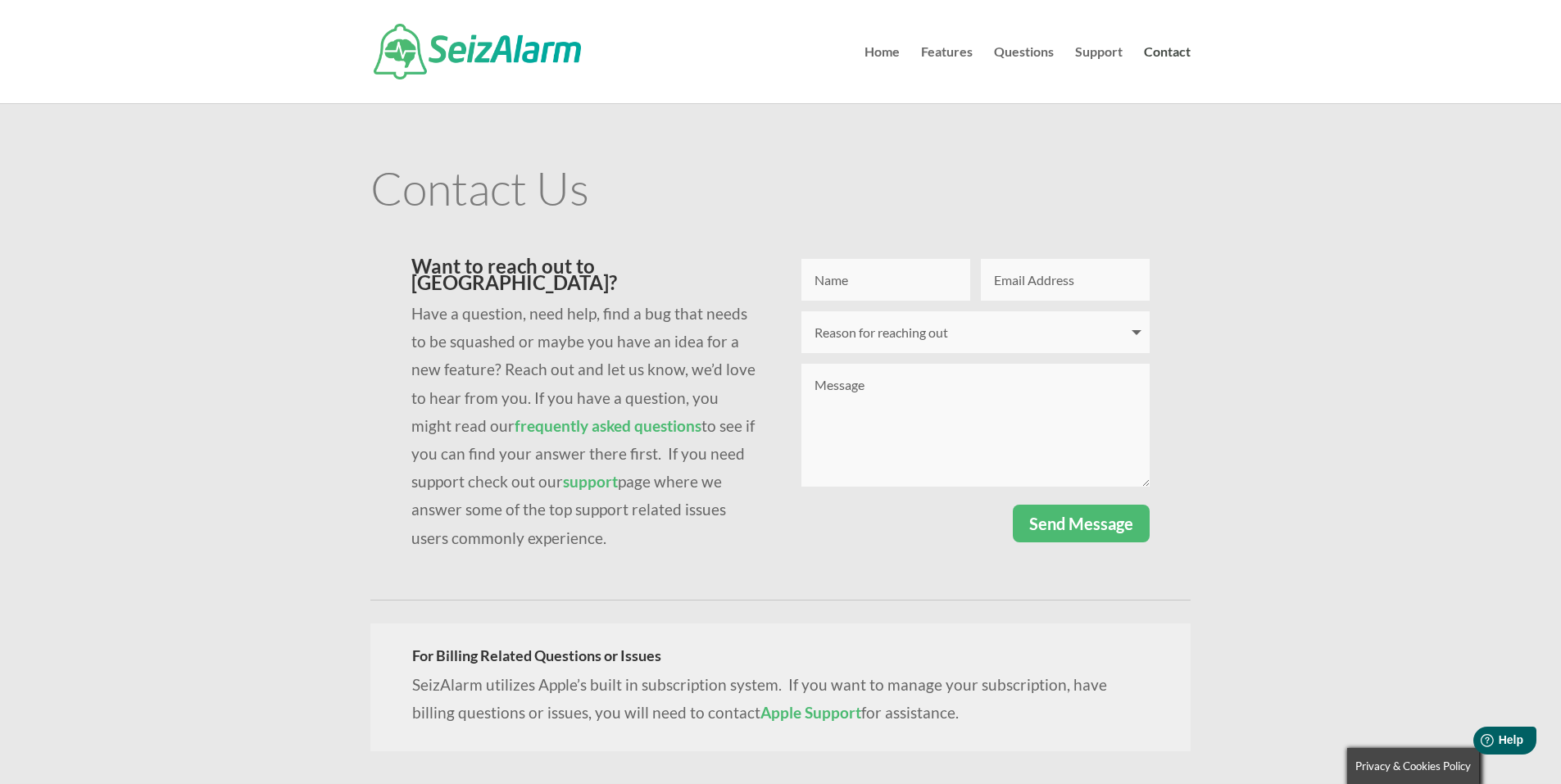
click at [847, 292] on input "Name" at bounding box center [886, 279] width 169 height 42
type input "[PERSON_NAME]"
type input "richiegarneau@gmail.com"
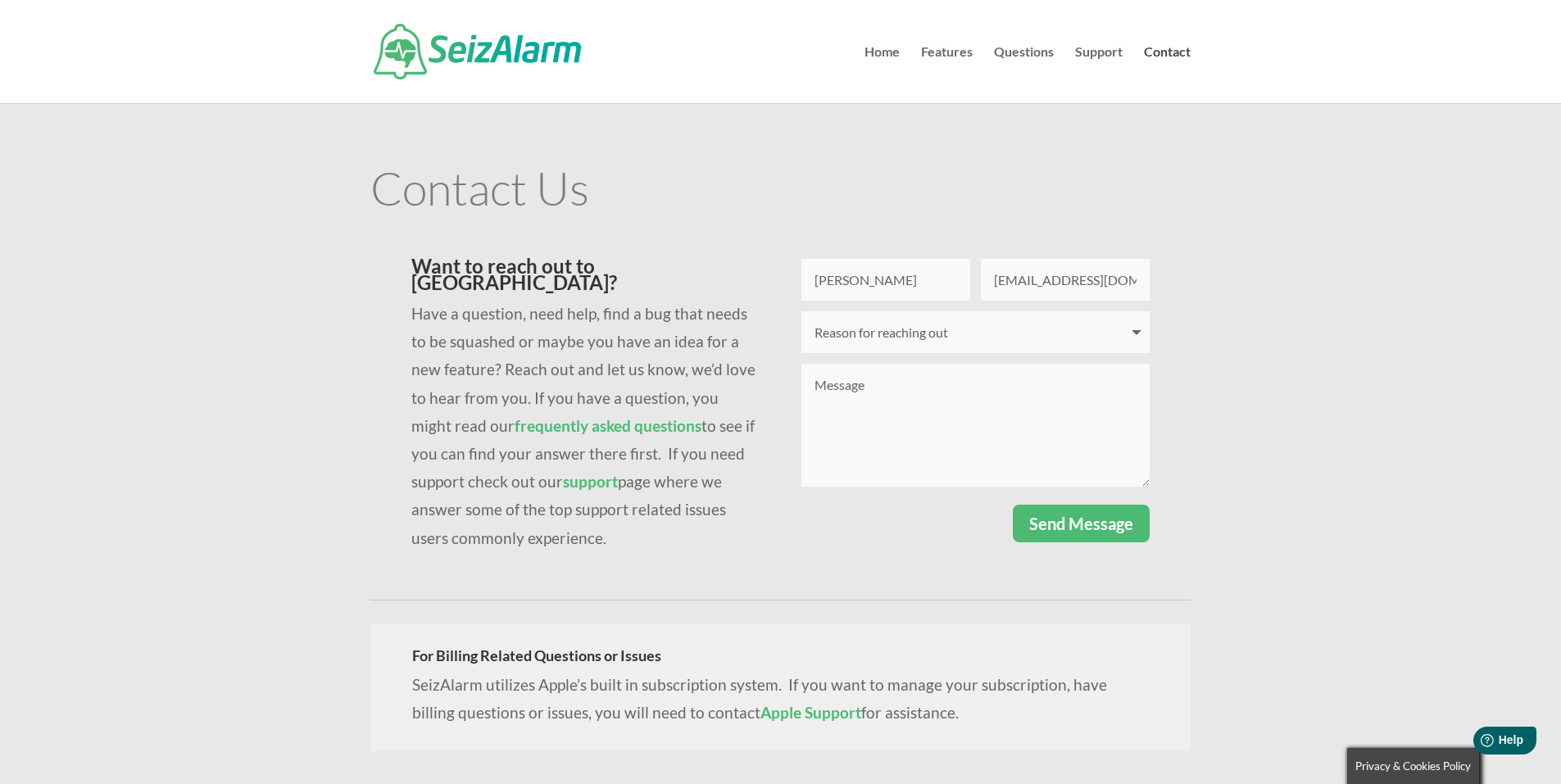
click at [1136, 329] on select "Reason for reaching out I have a question I'm having issues logging in I need t…" at bounding box center [975, 332] width 348 height 42
select select "Other"
click at [801, 311] on select "Reason for reaching out I have a question I'm having issues logging in I need t…" at bounding box center [975, 332] width 348 height 42
click at [842, 385] on textarea "Message" at bounding box center [975, 425] width 348 height 123
type textarea "Sorry, just thought of something else. How does Seiz Alarm know to monitor for …"
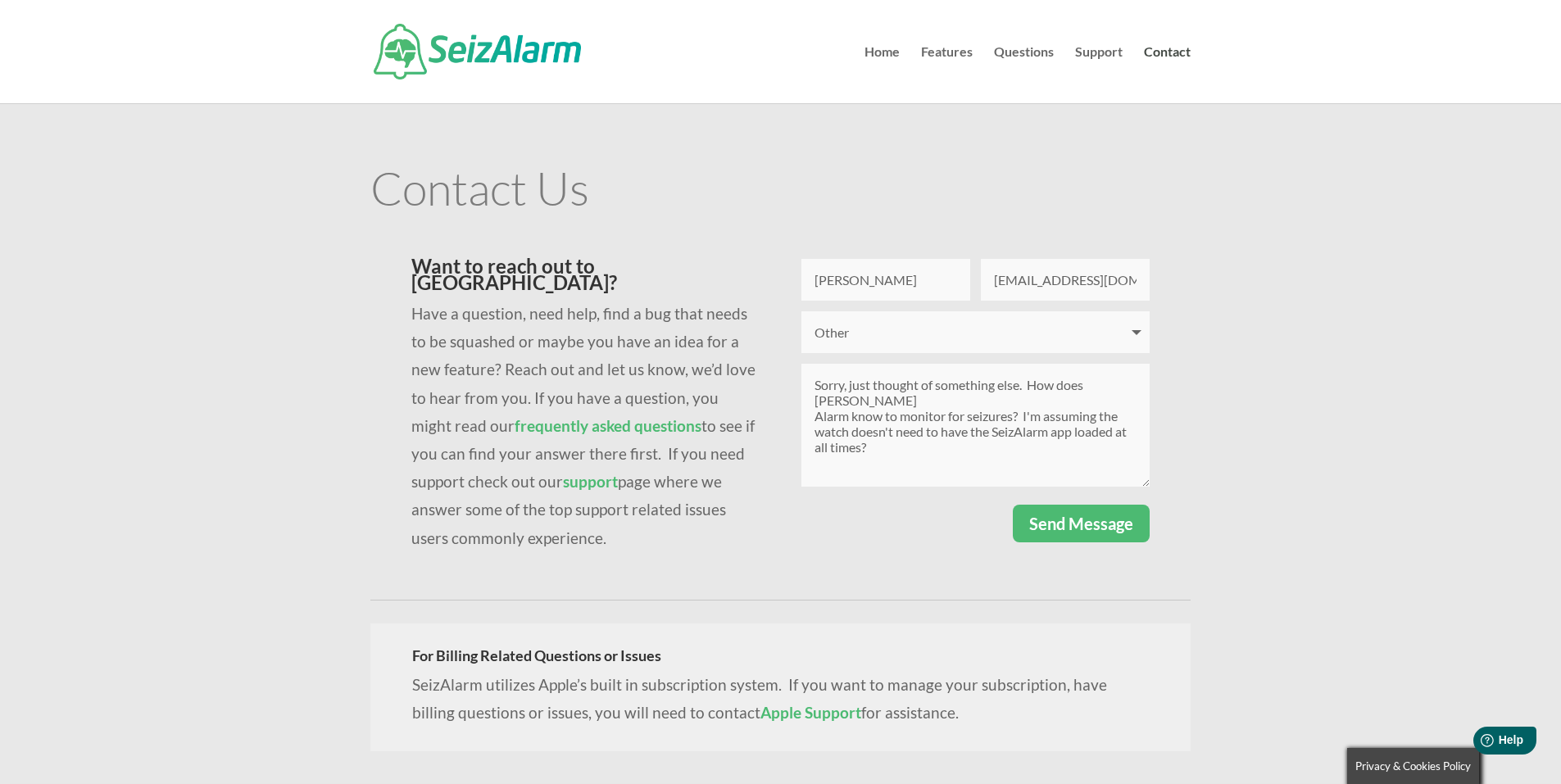
click at [1076, 513] on button "Send Message" at bounding box center [1081, 523] width 137 height 37
